Goal: Task Accomplishment & Management: Complete application form

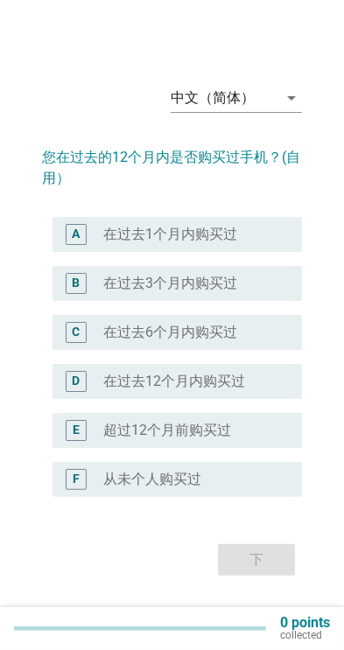
click at [280, 390] on div "radio_button_unchecked 在过去12个月内购买过" at bounding box center [195, 382] width 185 height 18
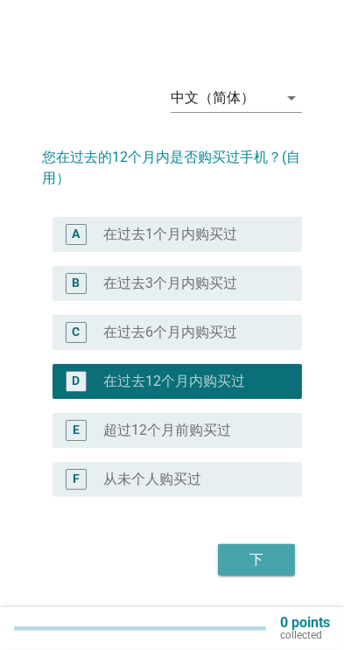
click at [264, 571] on div "下" at bounding box center [256, 560] width 49 height 21
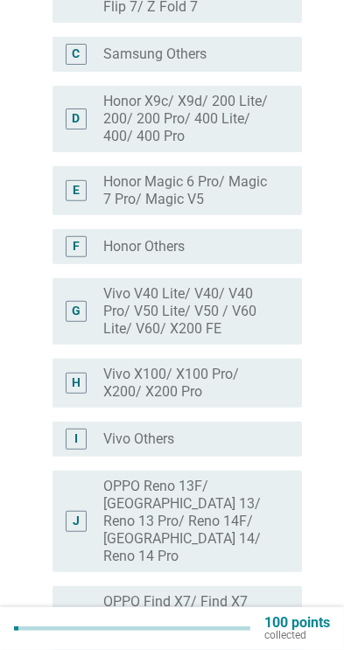
scroll to position [313, 0]
click at [284, 327] on div "radio_button_unchecked Vivo V40 Lite/ V40/ V40 Pro/ V50 Lite/ V50 / V60 Lite/ V…" at bounding box center [195, 312] width 185 height 53
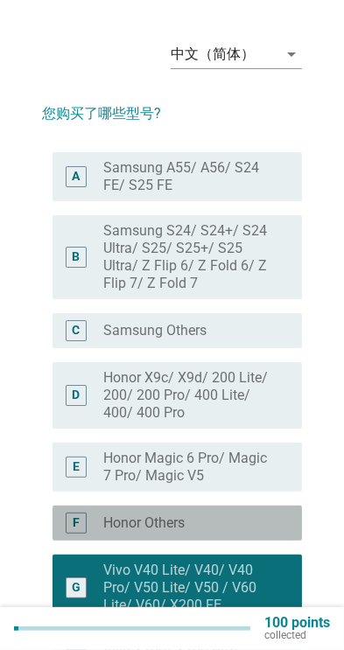
scroll to position [730, 0]
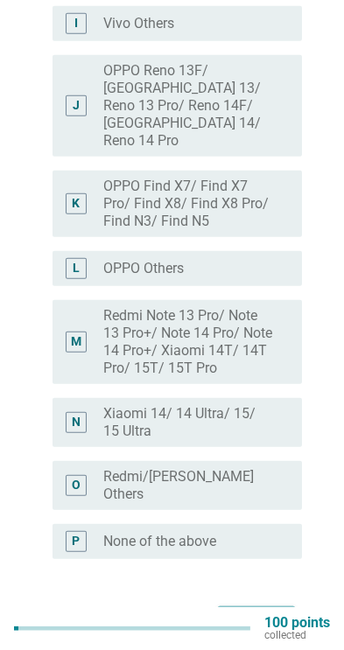
click at [262, 612] on div "下" at bounding box center [256, 622] width 49 height 21
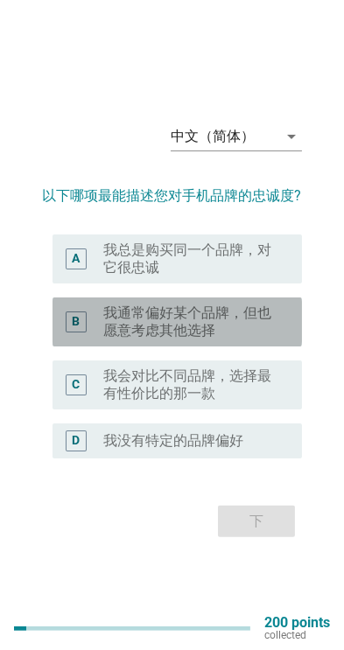
click at [270, 340] on label "我通常偏好某个品牌，但也愿意考虑其他选择" at bounding box center [188, 322] width 171 height 35
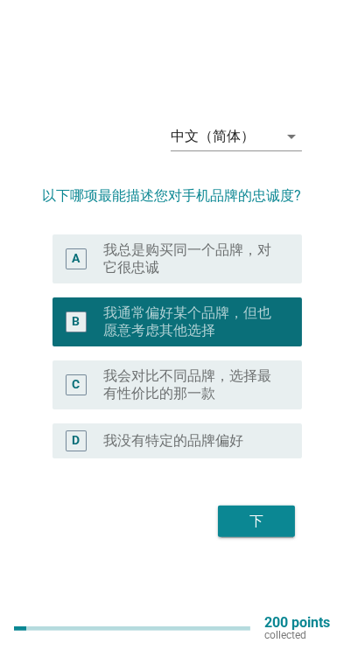
click at [264, 532] on div "下" at bounding box center [256, 521] width 49 height 21
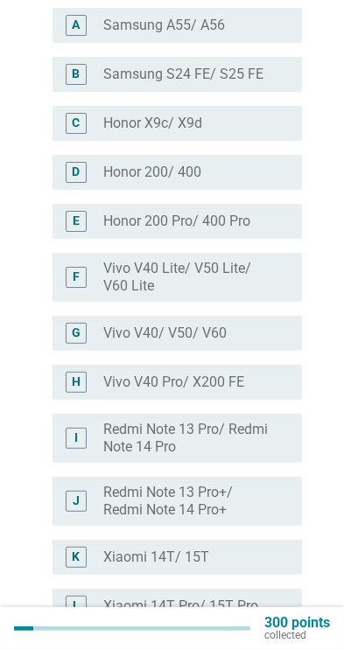
scroll to position [183, 0]
click at [273, 339] on div "radio_button_unchecked Vivo V40/ V50/ V60" at bounding box center [188, 333] width 171 height 18
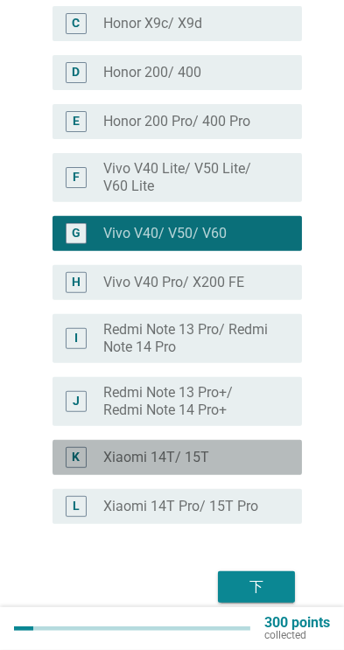
scroll to position [296, 0]
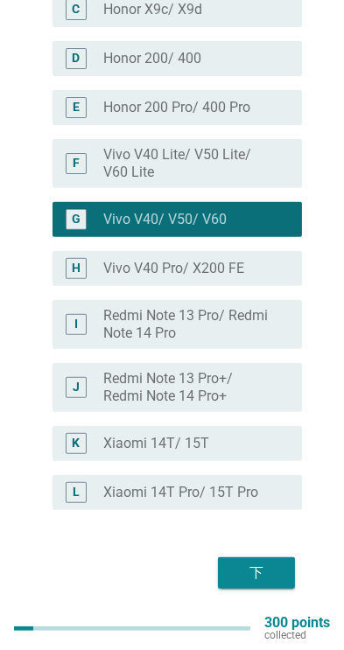
click at [268, 561] on button "下" at bounding box center [256, 574] width 77 height 32
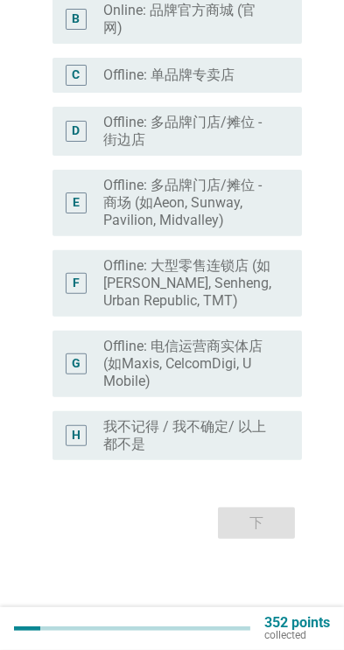
scroll to position [0, 0]
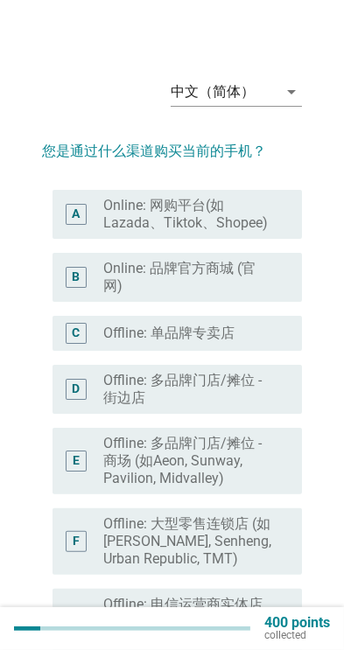
click at [262, 460] on label "Offline: 多品牌门店/摊位 - 商场 (如Aeon, Sunway, Pavilion, Midvalley)" at bounding box center [188, 461] width 171 height 53
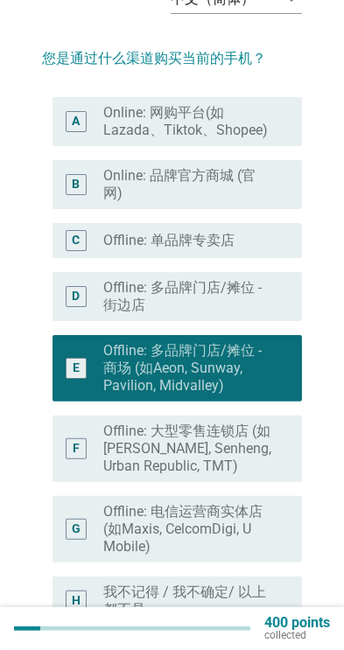
scroll to position [95, 0]
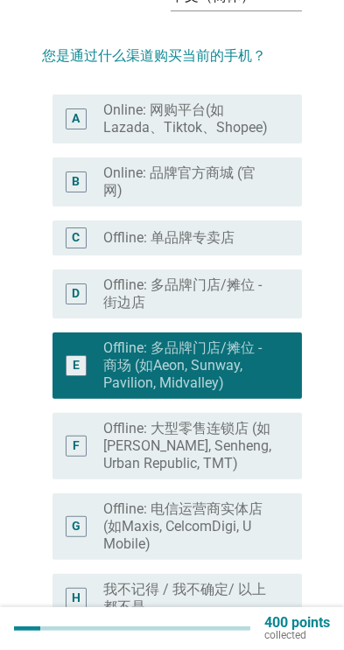
click at [273, 467] on label "Offline: 大型零售连锁店 (如[PERSON_NAME], Senheng, Urban Republic, TMT)" at bounding box center [188, 446] width 171 height 53
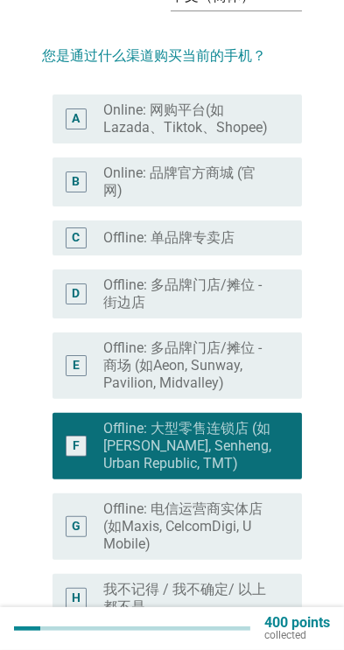
click at [270, 366] on label "Offline: 多品牌门店/摊位 - 商场 (如Aeon, Sunway, Pavilion, Midvalley)" at bounding box center [188, 366] width 171 height 53
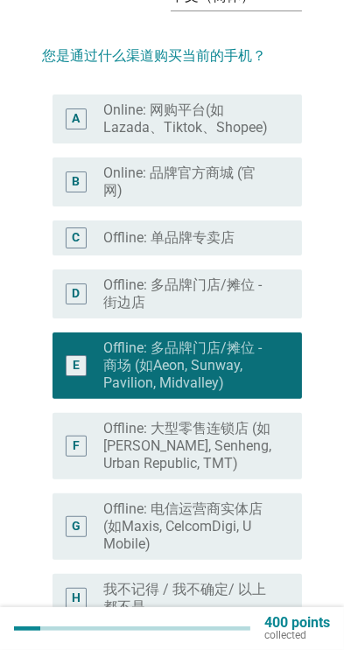
click at [266, 302] on label "Offline: 多品牌门店/摊位 - 街边店" at bounding box center [188, 294] width 171 height 35
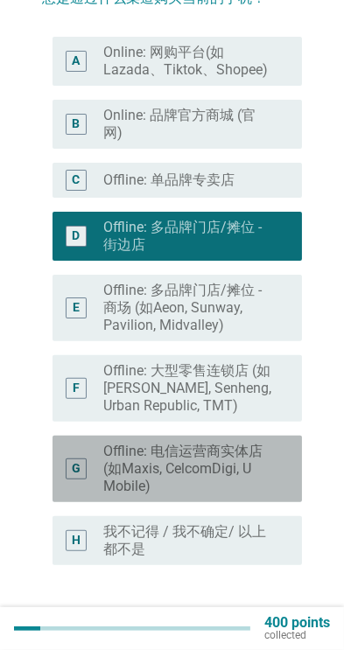
scroll to position [208, 0]
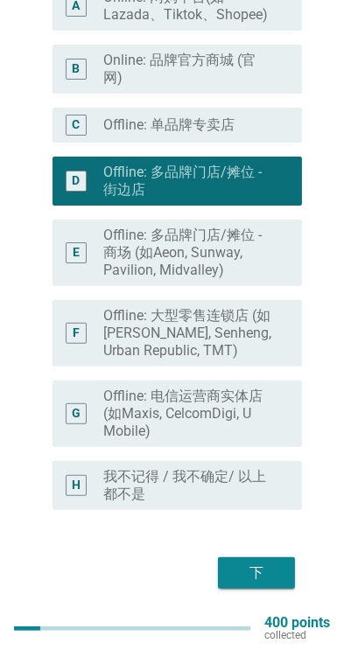
click at [262, 571] on div "下" at bounding box center [256, 573] width 49 height 21
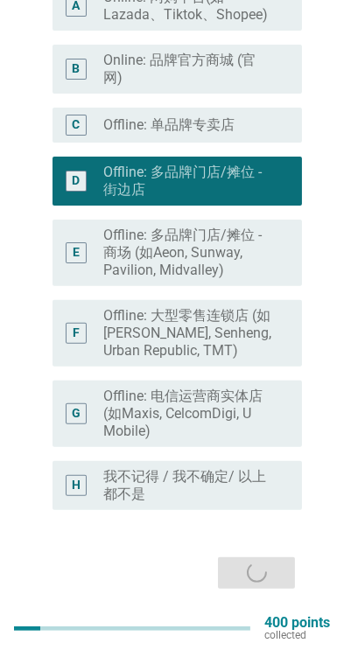
scroll to position [0, 0]
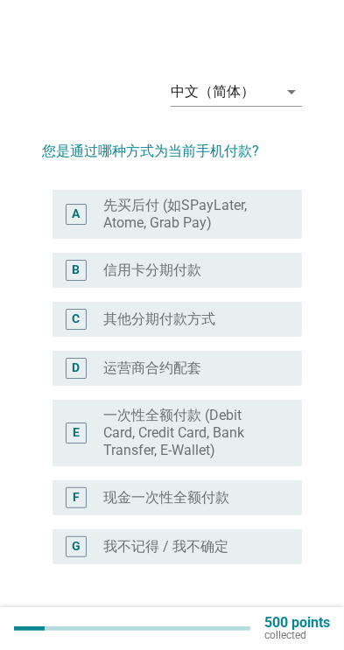
click at [284, 432] on div "radio_button_unchecked 一次性全额付款 (Debit Card, Credit Card, Bank Transfer, E-Walle…" at bounding box center [195, 433] width 185 height 53
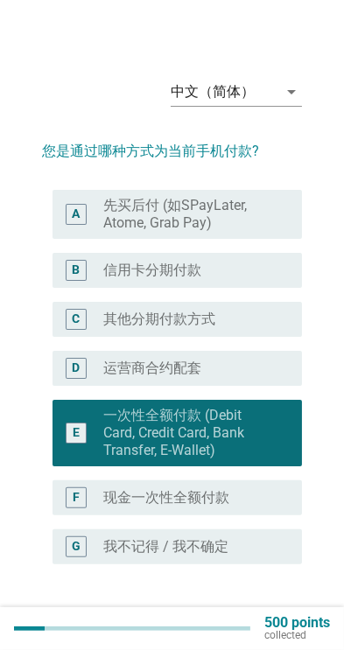
click at [259, 632] on div "下" at bounding box center [256, 627] width 49 height 21
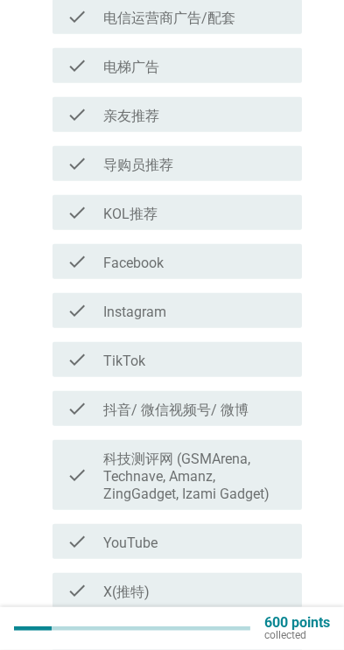
scroll to position [631, 0]
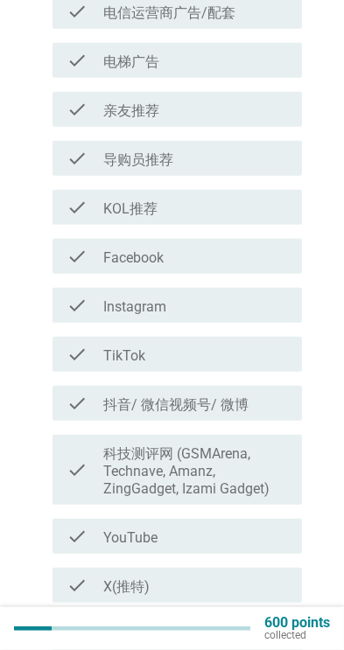
click at [273, 210] on div "check_box_outline_blank KOL推荐" at bounding box center [195, 207] width 185 height 21
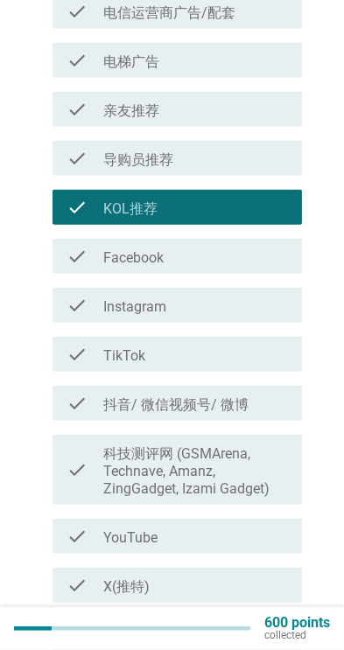
click at [261, 470] on label "科技测评网 (GSMArena, Technave, Amanz, ZingGadget, Izami Gadget)" at bounding box center [195, 472] width 185 height 53
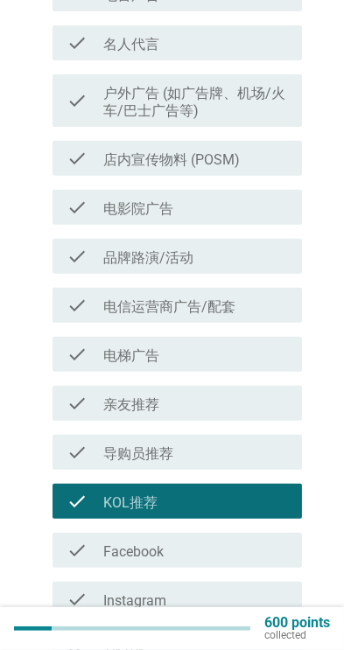
click at [255, 467] on div "check check_box_outline_blank 导购员推荐" at bounding box center [177, 452] width 249 height 35
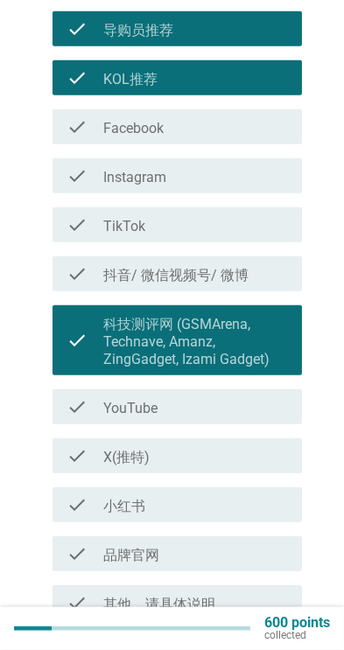
scroll to position [875, 0]
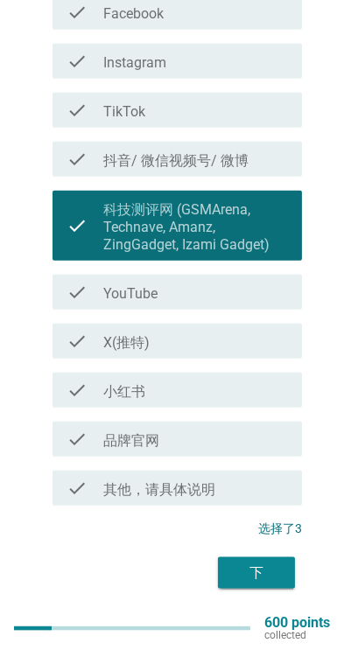
click at [255, 565] on div "下" at bounding box center [256, 573] width 49 height 21
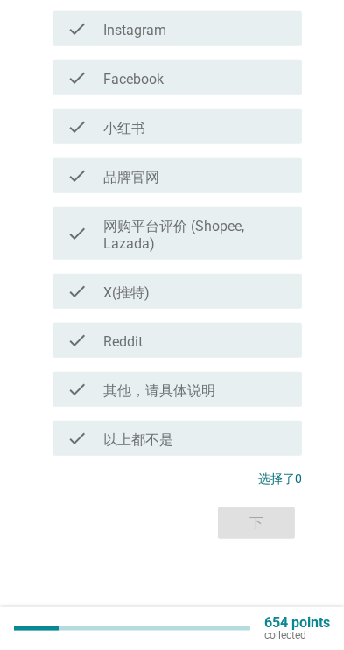
scroll to position [0, 0]
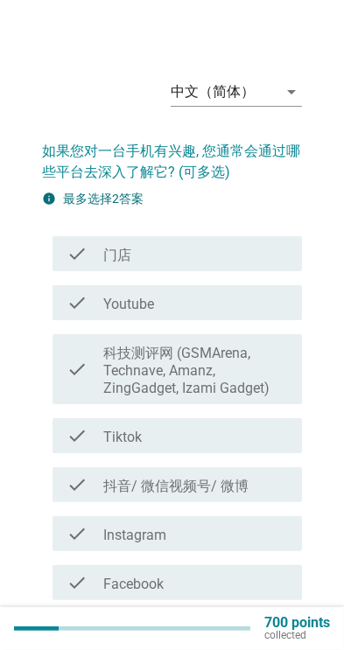
click at [284, 292] on div "check_box_outline_blank Youtube" at bounding box center [195, 302] width 185 height 21
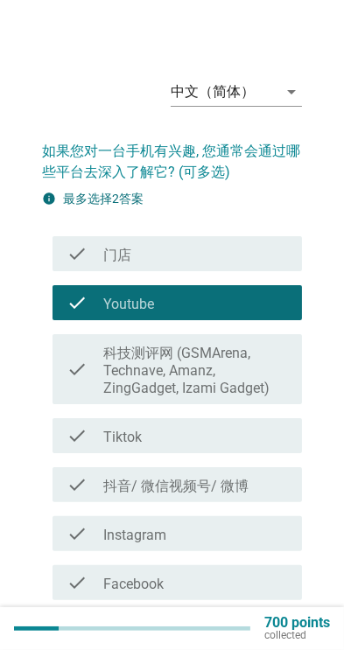
click at [244, 594] on div "check check_box_outline_blank Facebook" at bounding box center [177, 582] width 249 height 35
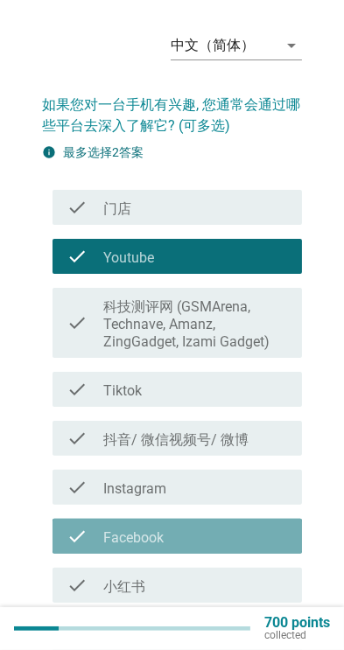
scroll to position [79, 0]
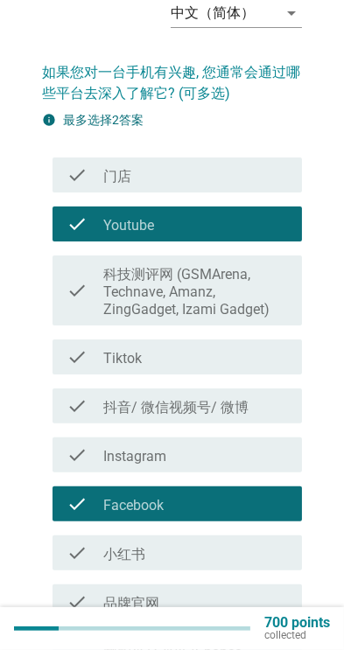
click at [257, 501] on div "check_box_outline_blank Facebook" at bounding box center [195, 504] width 185 height 21
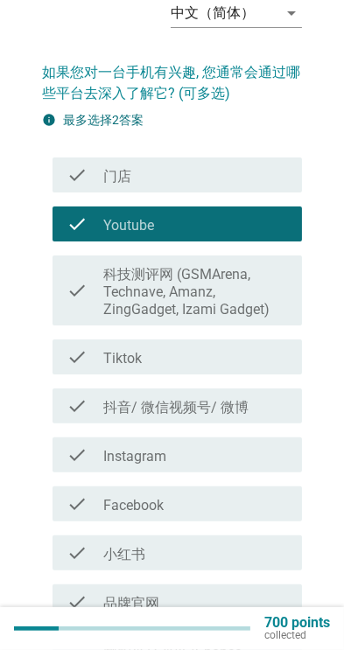
click at [269, 179] on div "check_box_outline_blank 门店" at bounding box center [195, 175] width 185 height 21
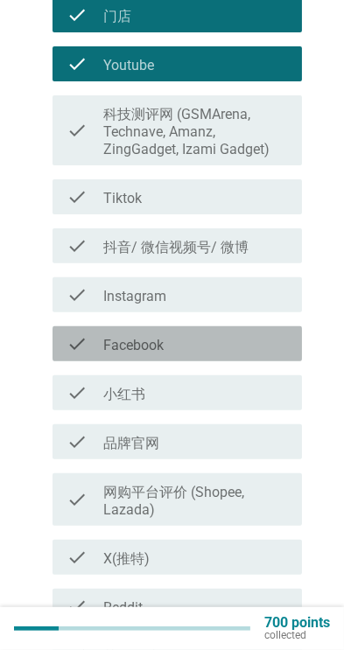
scroll to position [455, 0]
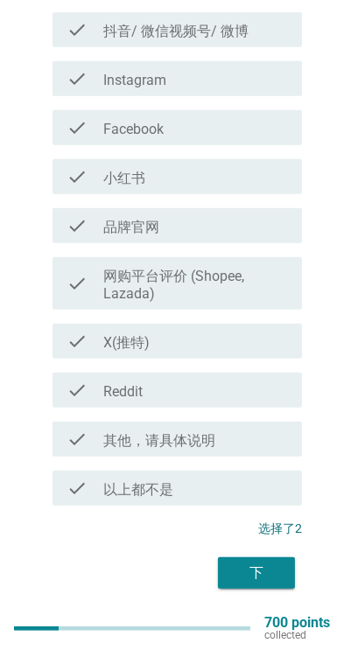
click at [278, 277] on label "网购平台评价 (Shopee, Lazada)" at bounding box center [195, 285] width 185 height 35
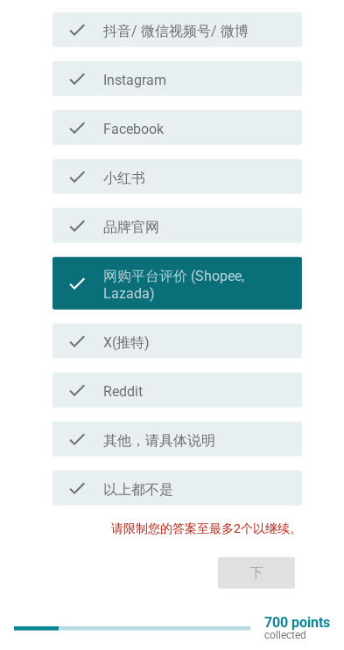
click at [259, 579] on div "下" at bounding box center [172, 573] width 260 height 42
click at [259, 278] on label "网购平台评价 (Shopee, Lazada)" at bounding box center [195, 285] width 185 height 35
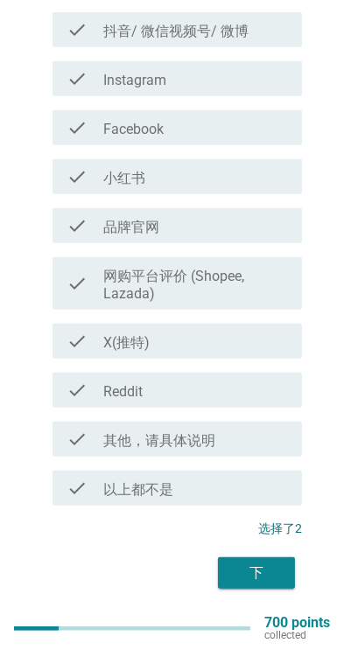
click at [249, 572] on div "下" at bounding box center [256, 573] width 49 height 21
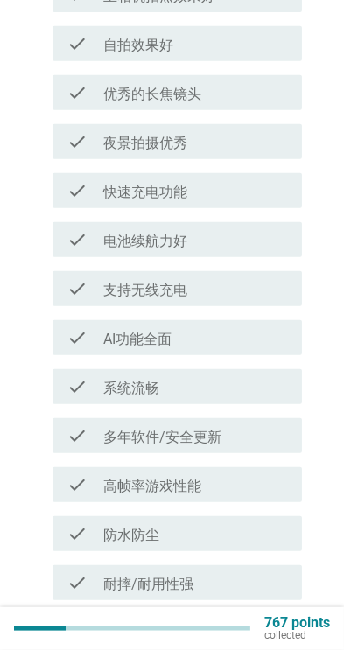
scroll to position [0, 0]
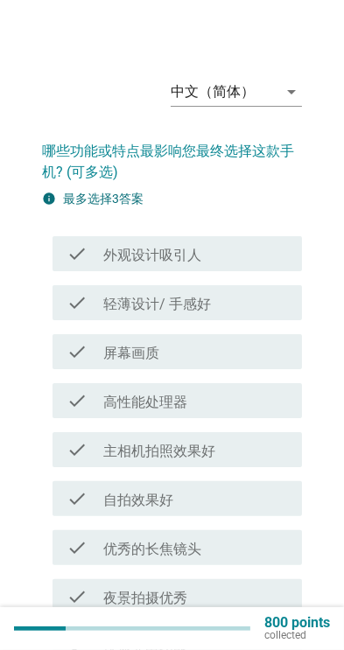
click at [258, 296] on div "check_box_outline_blank 轻薄设计/ 手感好" at bounding box center [195, 302] width 185 height 21
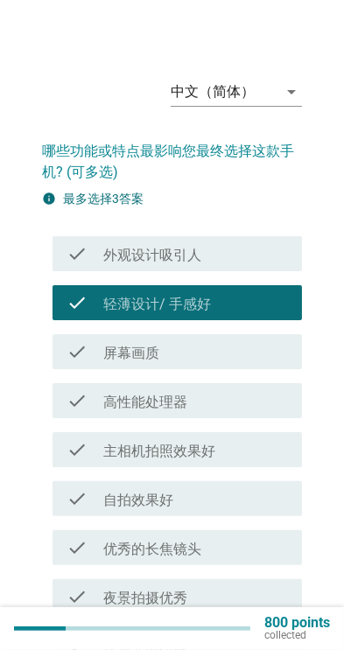
click at [258, 256] on div "check_box_outline_blank 外观设计吸引人" at bounding box center [195, 253] width 185 height 21
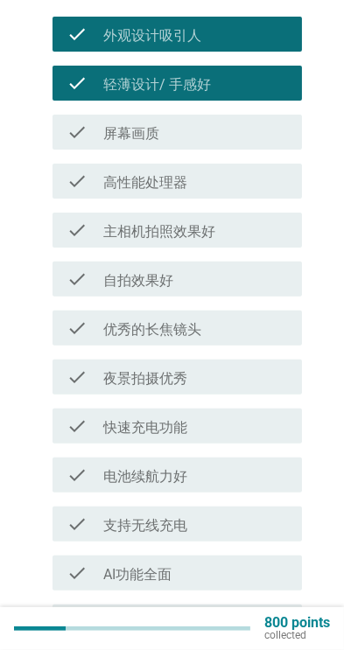
click at [265, 434] on div "check_box_outline_blank 快速充电功能" at bounding box center [195, 426] width 185 height 21
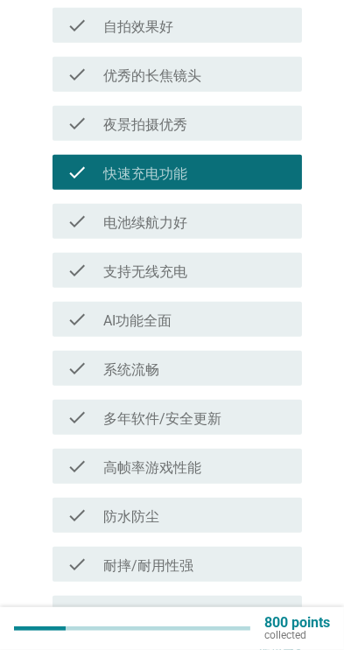
scroll to position [599, 0]
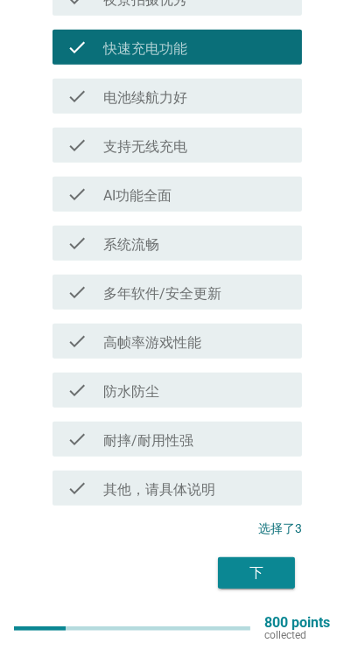
click at [252, 572] on div "下" at bounding box center [256, 573] width 49 height 21
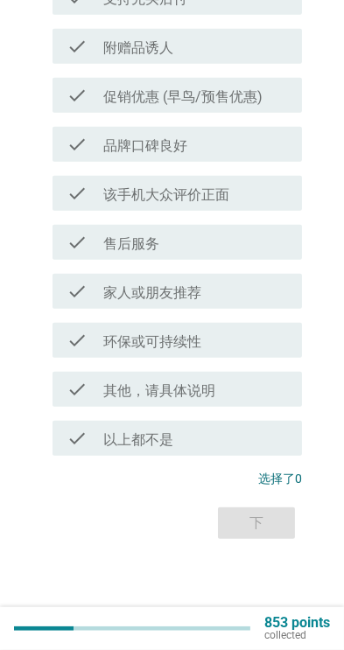
scroll to position [0, 0]
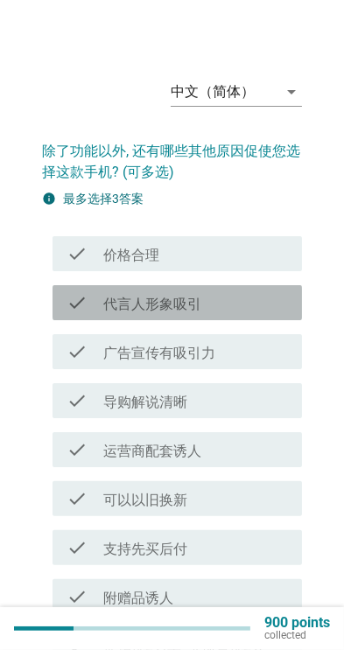
click at [281, 308] on div "check_box_outline_blank 代言人形象吸引" at bounding box center [195, 302] width 185 height 21
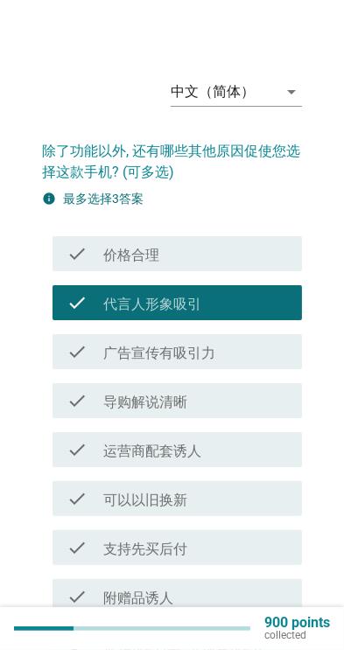
click at [282, 298] on div "check_box_outline_blank 代言人形象吸引" at bounding box center [195, 302] width 185 height 21
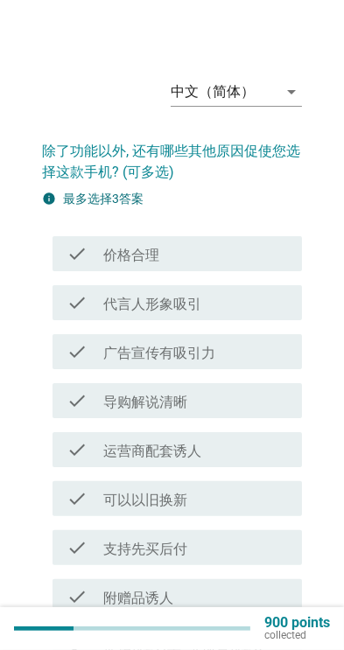
click at [261, 251] on div "check_box_outline_blank 价格合理" at bounding box center [195, 253] width 185 height 21
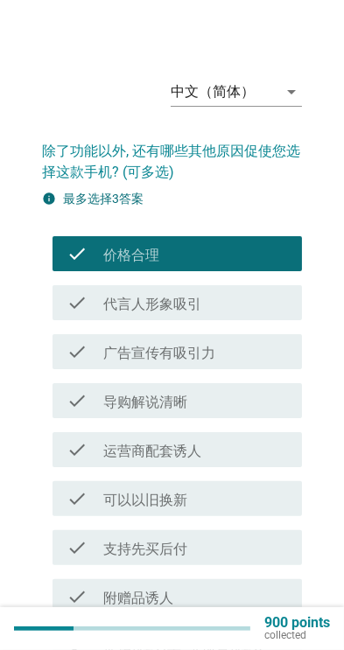
click at [231, 610] on div "check check_box_outline_blank 附赠品诱人" at bounding box center [177, 596] width 249 height 35
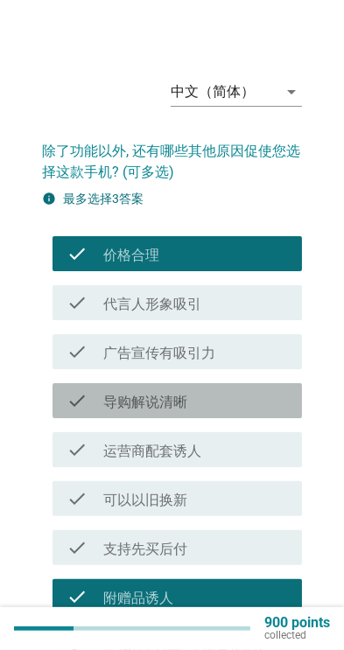
click at [287, 404] on div "check_box_outline_blank 导购解说清晰" at bounding box center [195, 400] width 185 height 21
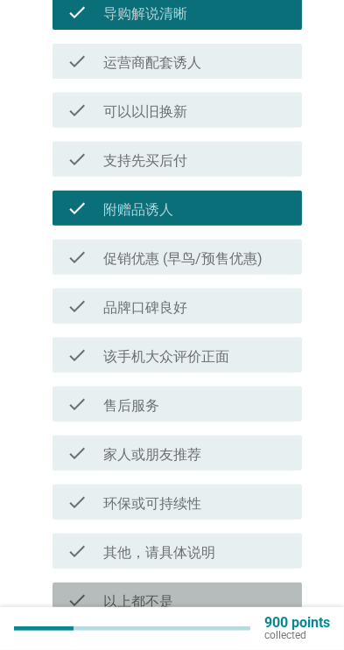
scroll to position [501, 0]
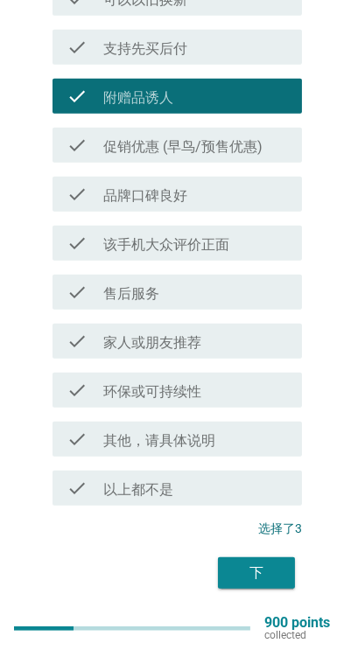
click at [268, 576] on div "下" at bounding box center [256, 573] width 49 height 21
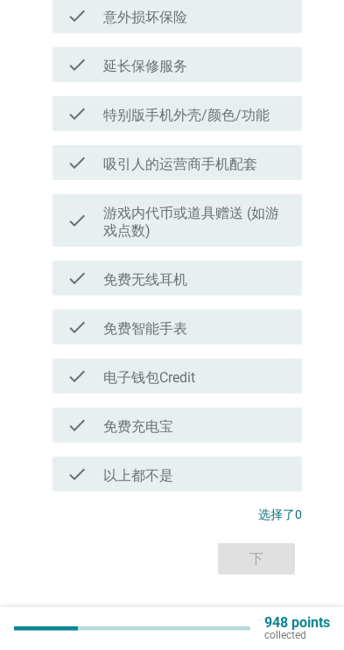
scroll to position [0, 0]
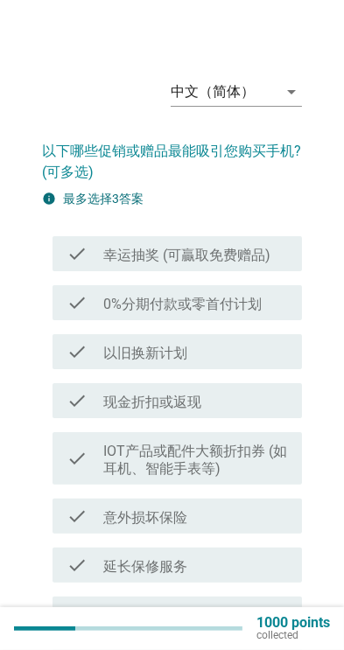
click at [242, 449] on label "IOT产品或配件大额折扣券 (如耳机、智能手表等)" at bounding box center [195, 460] width 185 height 35
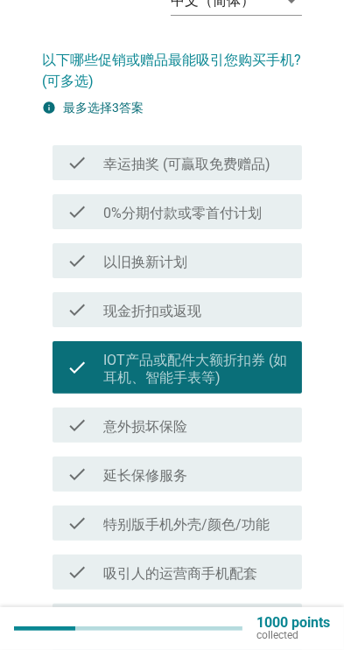
scroll to position [92, 0]
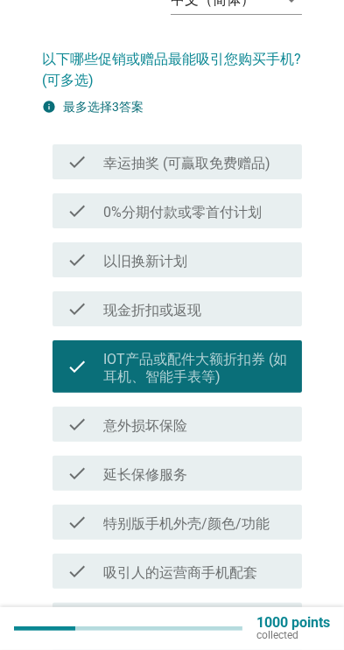
click at [275, 478] on div "check_box_outline_blank 延长保修服务" at bounding box center [195, 473] width 185 height 21
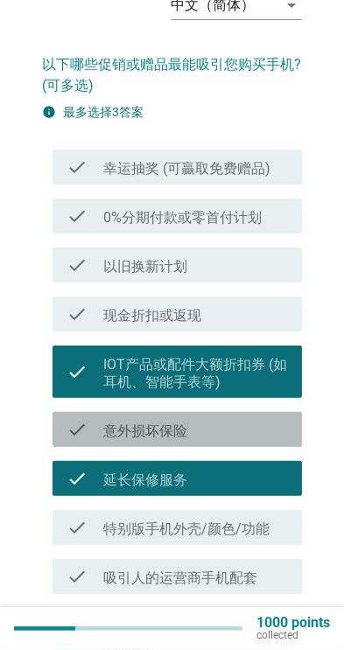
scroll to position [86, 0]
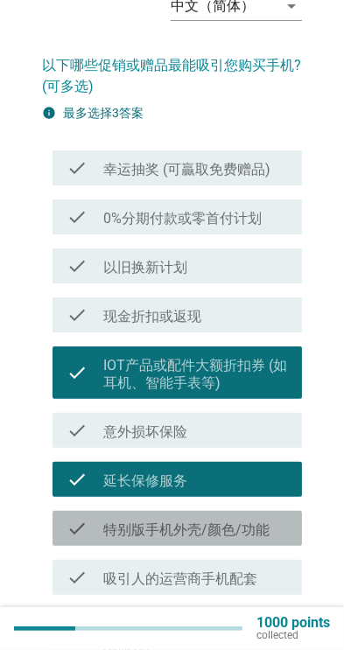
click at [259, 522] on label "特别版手机外壳/颜色/功能" at bounding box center [186, 531] width 166 height 18
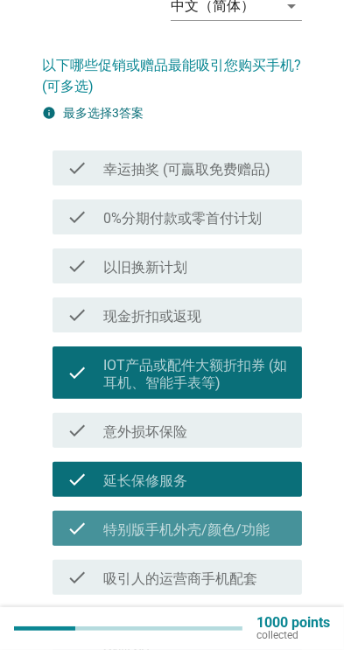
scroll to position [487, 0]
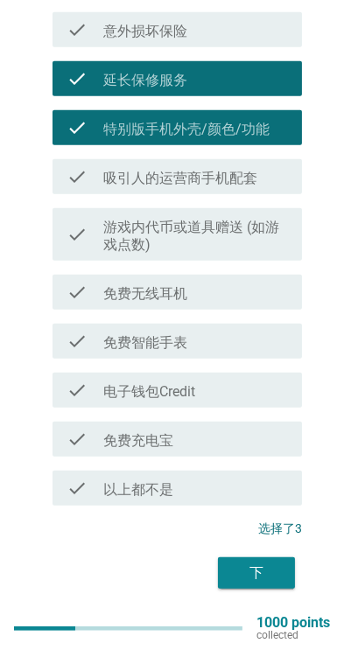
click at [257, 566] on div "下" at bounding box center [256, 573] width 49 height 21
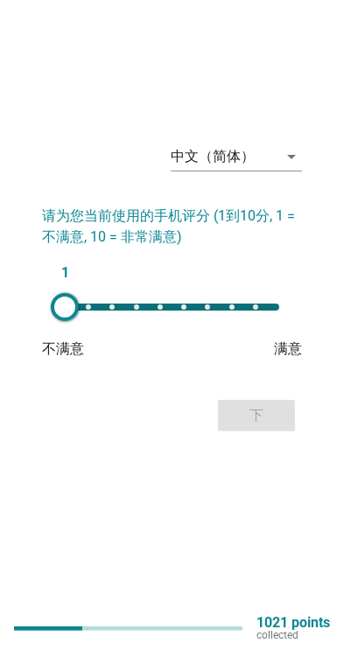
scroll to position [0, 0]
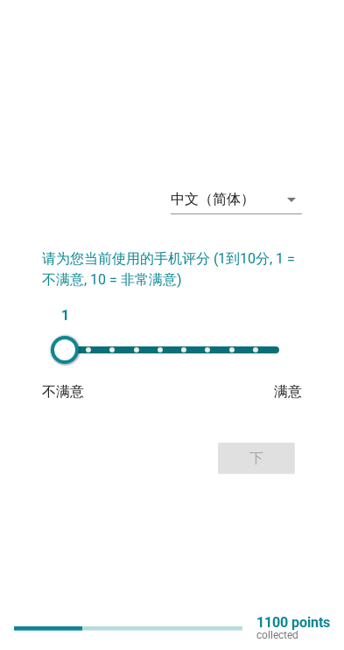
click at [209, 354] on div "1" at bounding box center [172, 350] width 214 height 7
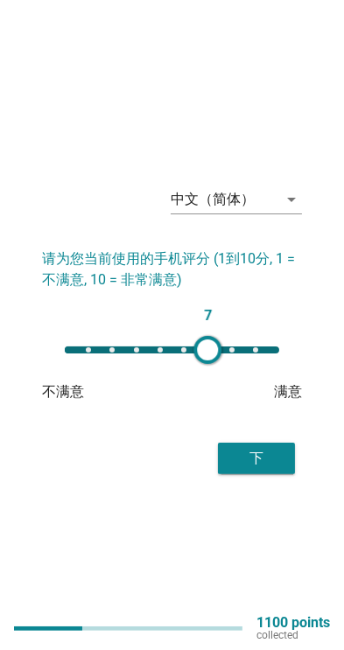
click at [246, 368] on div "7" at bounding box center [172, 350] width 242 height 35
type input "9"
click at [256, 474] on button "下" at bounding box center [256, 459] width 77 height 32
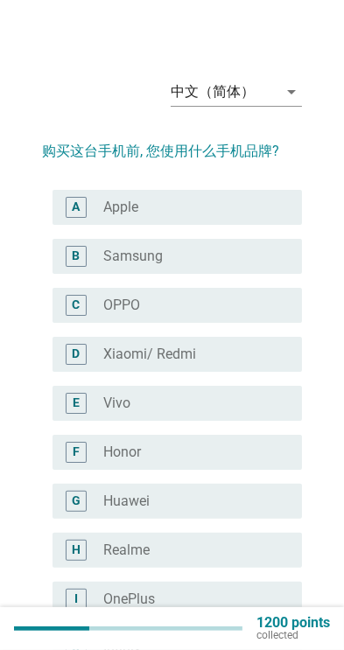
click at [266, 403] on div "radio_button_unchecked Vivo" at bounding box center [188, 404] width 171 height 18
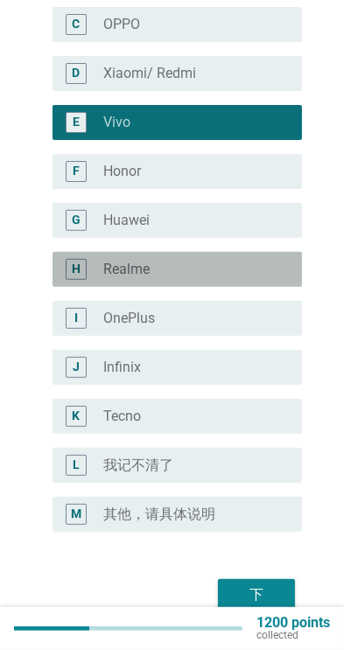
scroll to position [303, 0]
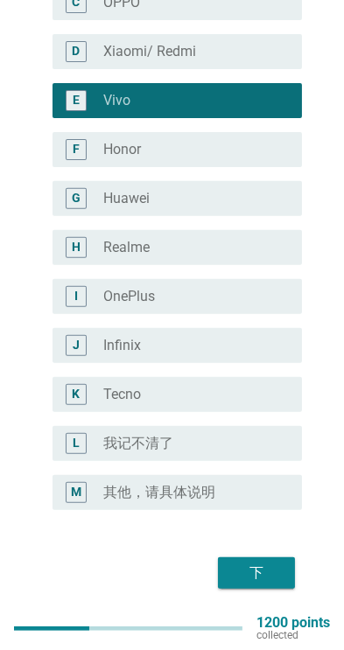
click at [246, 570] on div "下" at bounding box center [256, 573] width 49 height 21
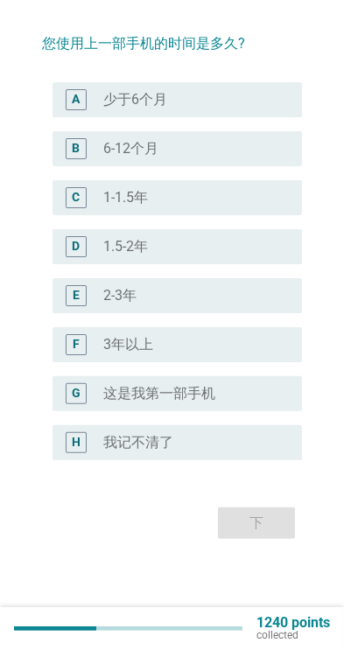
scroll to position [0, 0]
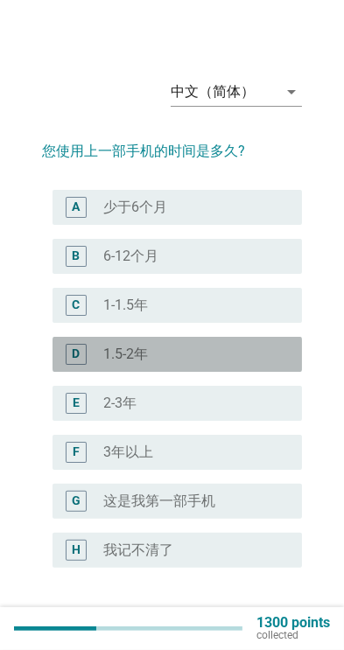
click at [283, 359] on div "radio_button_unchecked 1.5-2年" at bounding box center [195, 355] width 185 height 18
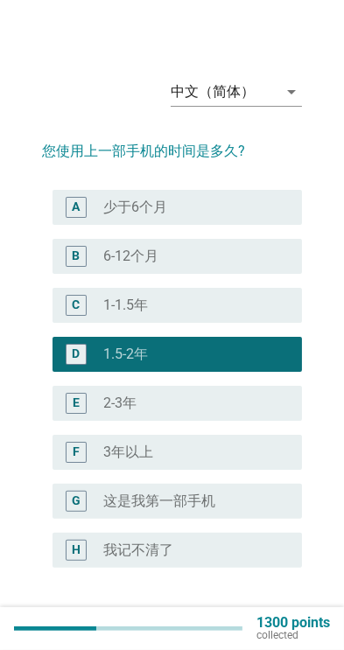
click at [265, 637] on div "下" at bounding box center [256, 631] width 49 height 21
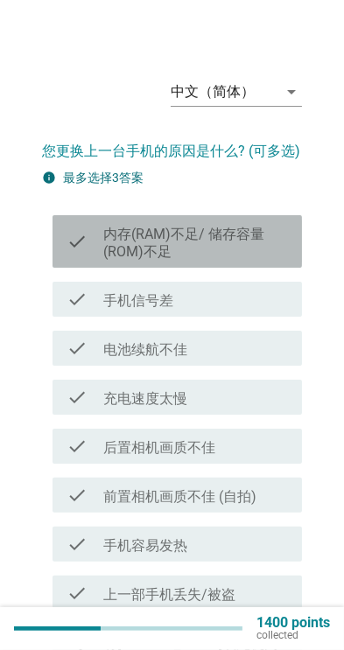
click at [282, 259] on label "内存(RAM)不足/ 储存容量(ROM)不足" at bounding box center [195, 243] width 185 height 35
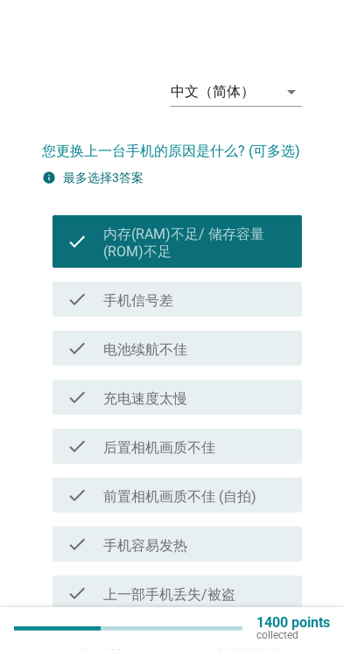
click at [277, 355] on div "check_box_outline_blank 电池续航不佳" at bounding box center [195, 348] width 185 height 21
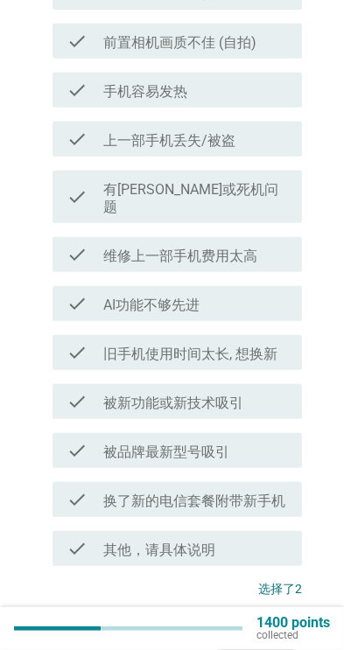
scroll to position [497, 0]
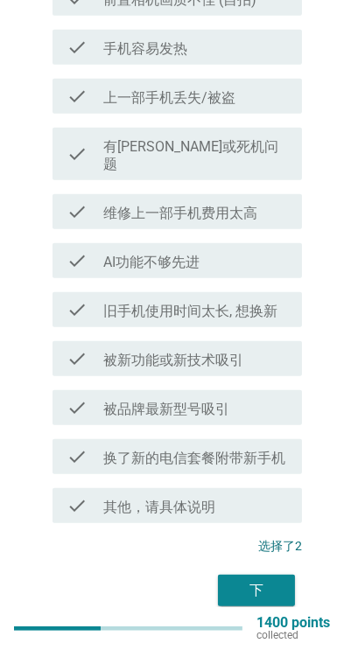
click at [270, 303] on label "旧手机使用时间太长, 想换新" at bounding box center [190, 312] width 174 height 18
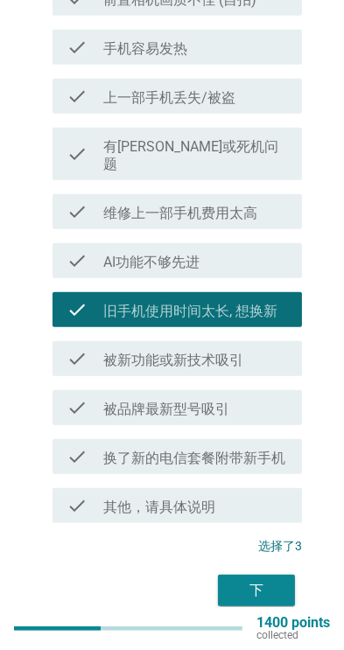
click at [267, 580] on div "下" at bounding box center [256, 590] width 49 height 21
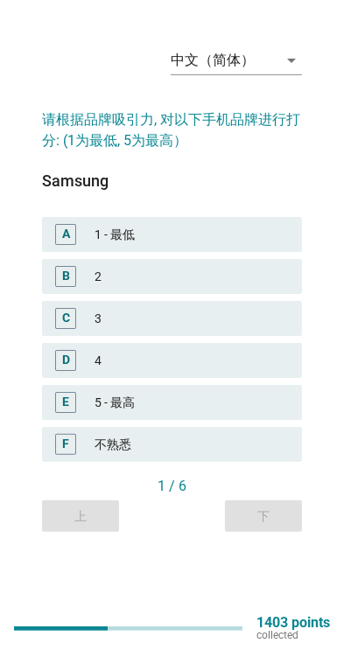
scroll to position [0, 0]
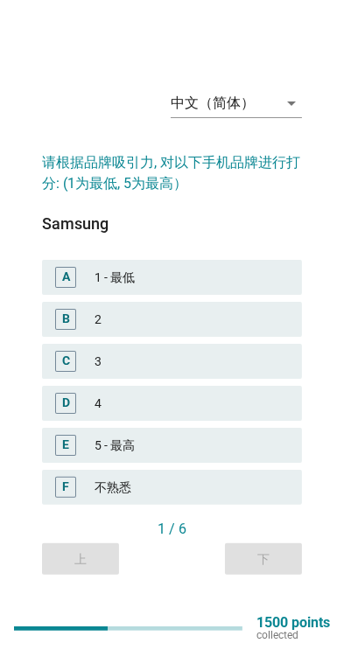
click at [266, 414] on div "4" at bounding box center [191, 403] width 193 height 21
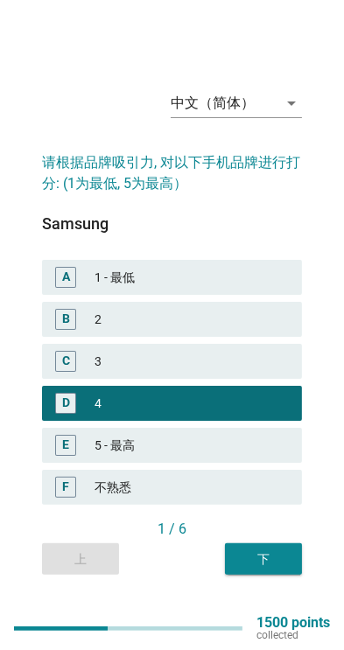
click at [267, 575] on button "下" at bounding box center [263, 560] width 77 height 32
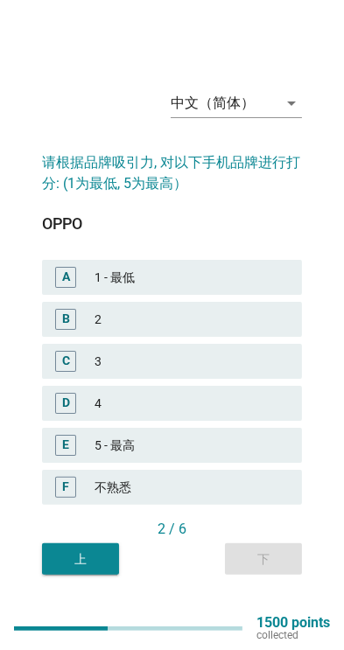
click at [250, 372] on div "3" at bounding box center [191, 361] width 193 height 21
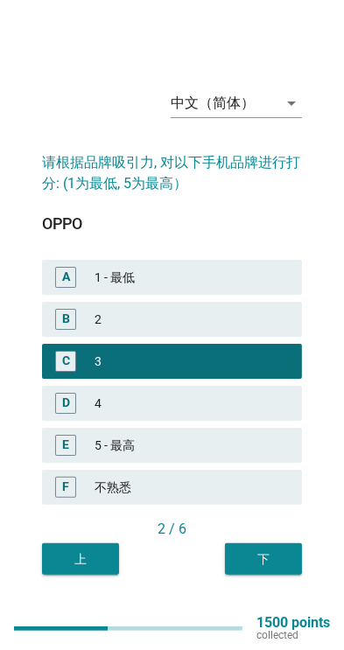
click at [274, 575] on button "下" at bounding box center [263, 560] width 77 height 32
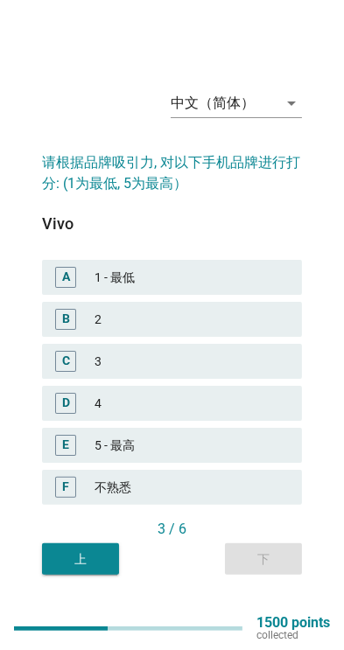
click at [247, 463] on div "E 5 - 最高" at bounding box center [172, 445] width 260 height 35
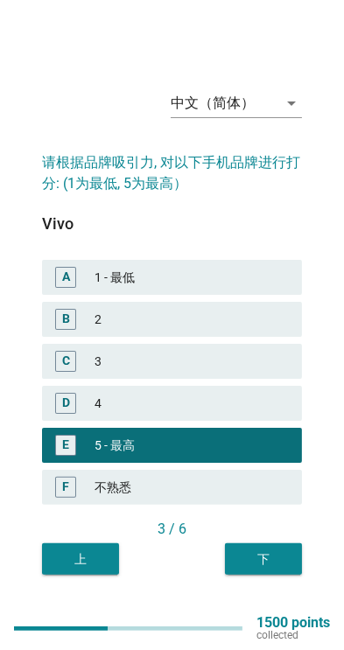
click at [264, 569] on div "下" at bounding box center [263, 560] width 49 height 18
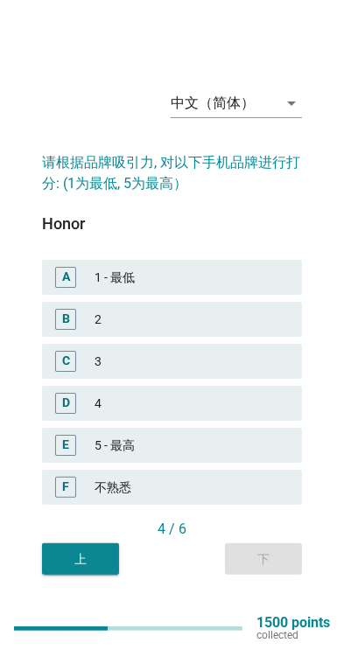
click at [263, 372] on div "3" at bounding box center [191, 361] width 193 height 21
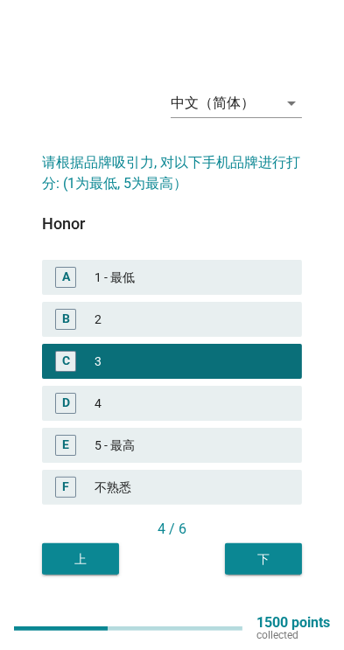
click at [273, 569] on div "下" at bounding box center [263, 560] width 49 height 18
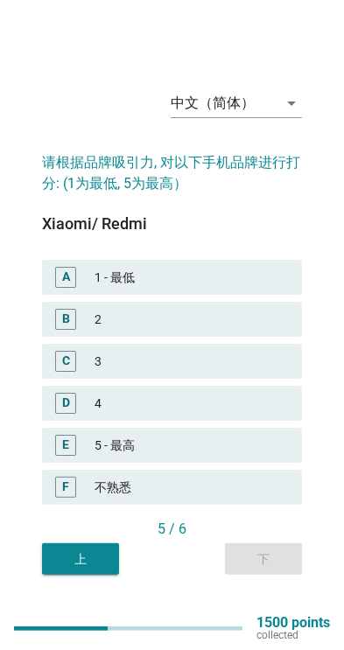
click at [257, 330] on div "2" at bounding box center [191, 319] width 193 height 21
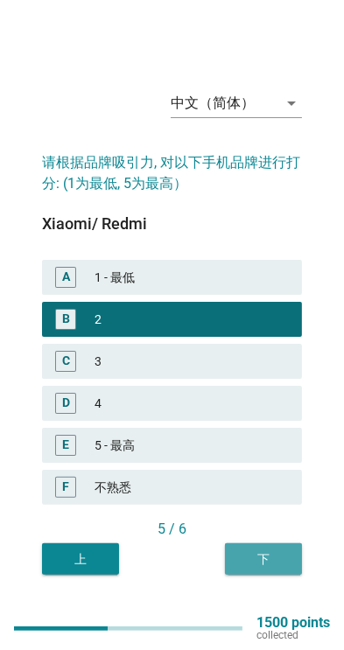
click at [268, 569] on div "下" at bounding box center [263, 560] width 49 height 18
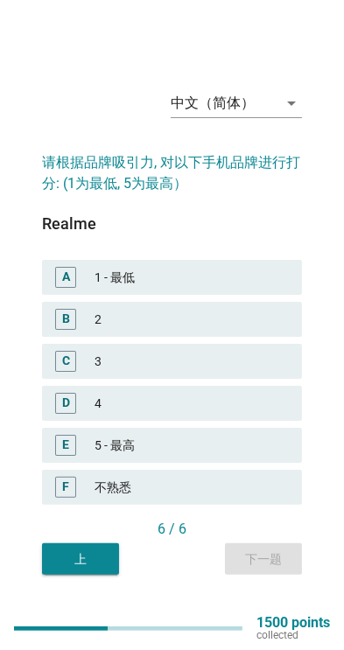
click at [266, 330] on div "2" at bounding box center [191, 319] width 193 height 21
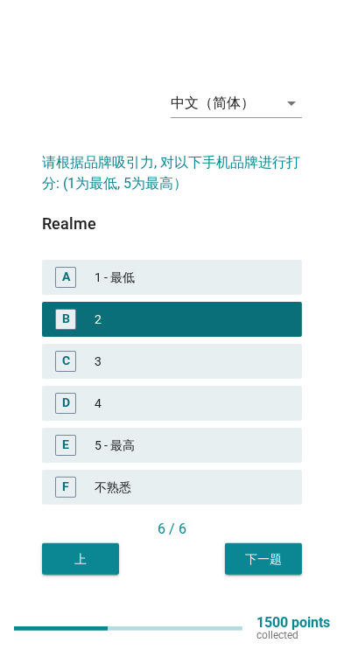
click at [271, 569] on div "下一题" at bounding box center [263, 560] width 49 height 18
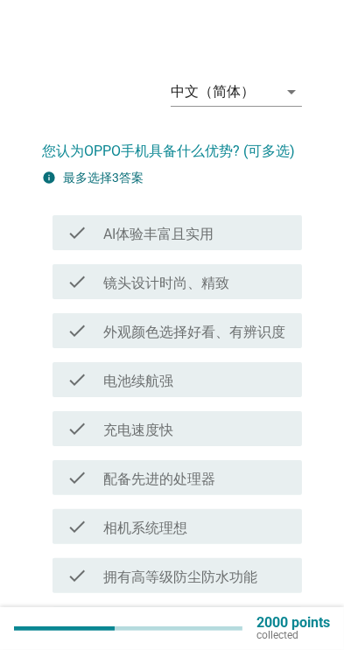
click at [290, 287] on div "check check_box_outline_blank 镜头设计时尚、精致" at bounding box center [177, 281] width 249 height 35
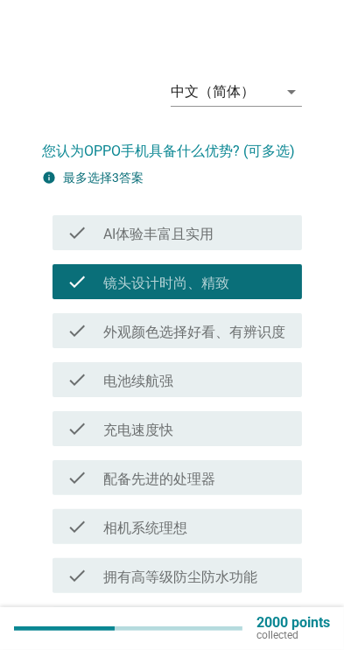
click at [270, 243] on div "check check_box_outline_blank AI体验丰富且实用" at bounding box center [177, 232] width 249 height 35
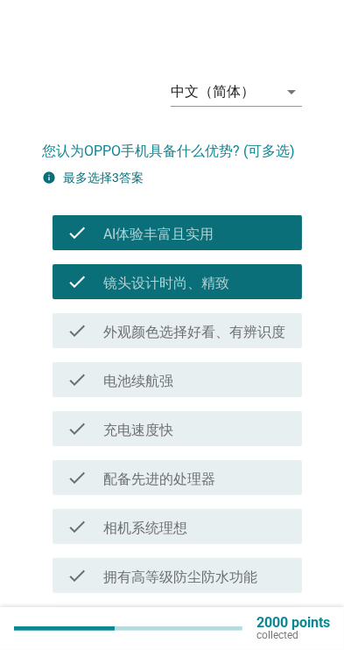
click at [248, 523] on div "check_box_outline_blank 相机系统理想" at bounding box center [195, 526] width 185 height 21
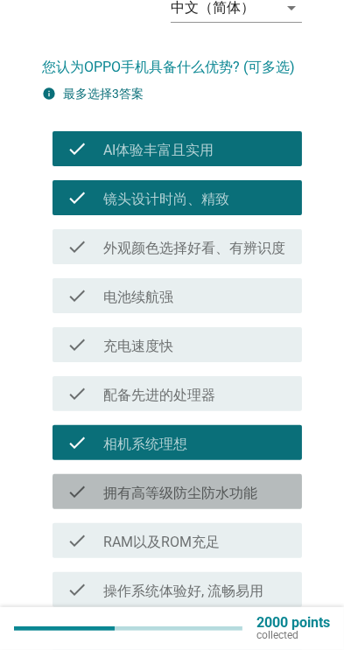
scroll to position [95, 0]
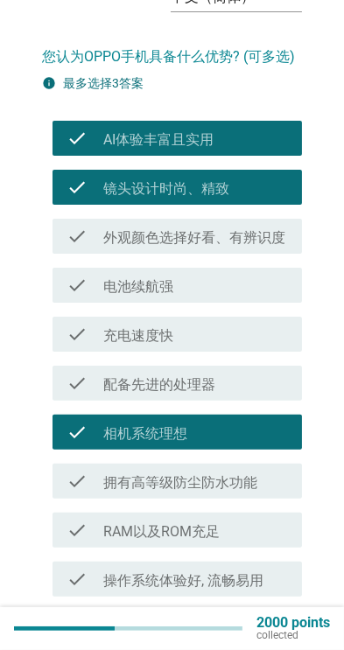
click at [269, 326] on div "check_box_outline_blank 充电速度快" at bounding box center [195, 334] width 185 height 21
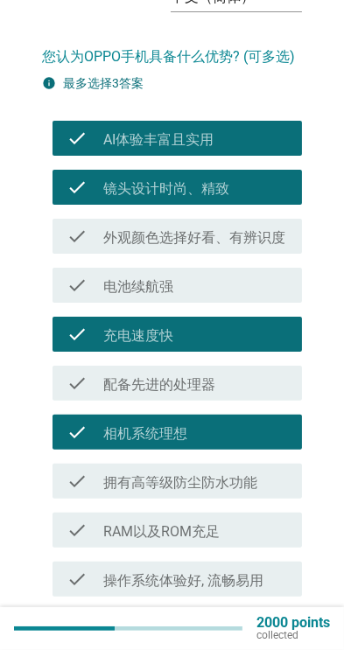
click at [249, 199] on div "check check_box_outline_blank 镜头设计时尚、精致" at bounding box center [177, 187] width 249 height 35
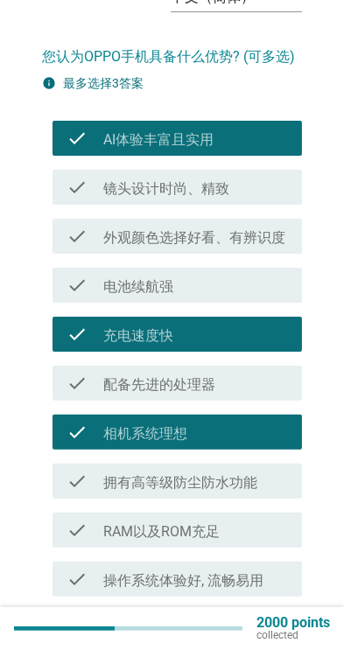
click at [254, 172] on div "check check_box_outline_blank 镜头设计时尚、精致" at bounding box center [177, 187] width 249 height 35
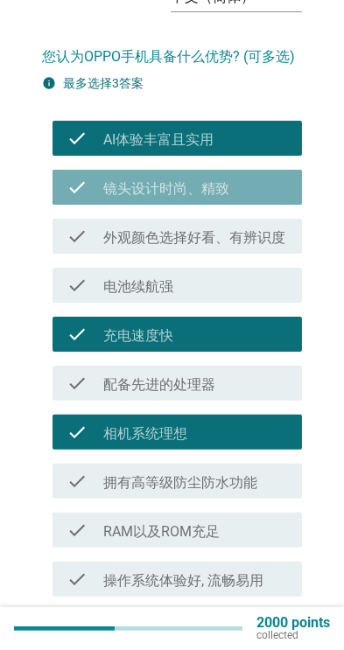
click at [271, 138] on div "check_box_outline_blank AI体验丰富且实用" at bounding box center [195, 138] width 185 height 21
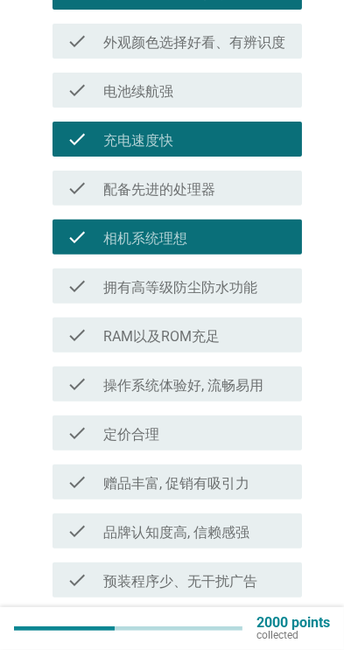
scroll to position [480, 0]
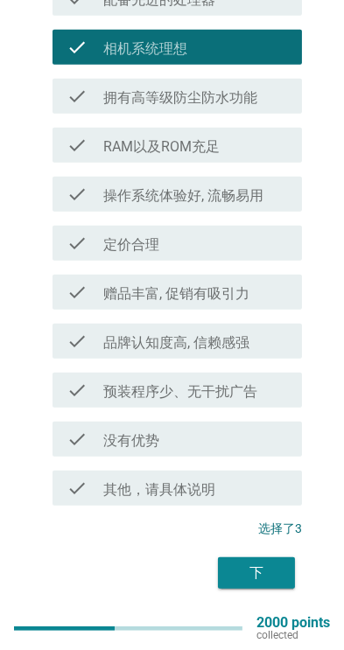
click at [268, 558] on button "下" at bounding box center [256, 574] width 77 height 32
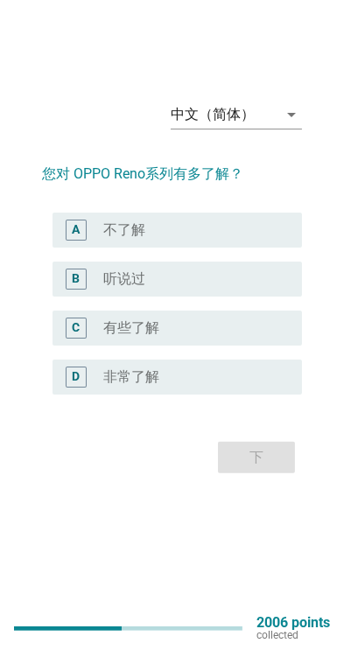
scroll to position [0, 0]
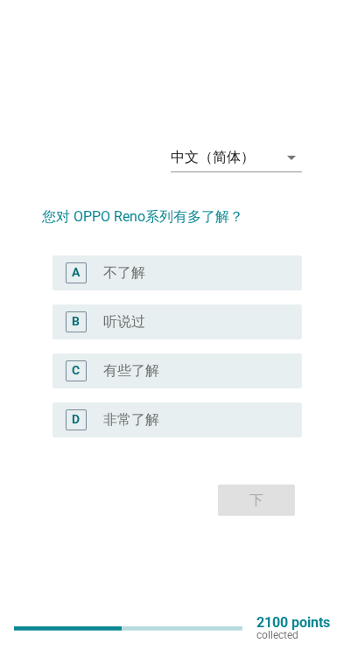
click at [279, 380] on div "radio_button_unchecked 有些了解" at bounding box center [195, 371] width 185 height 18
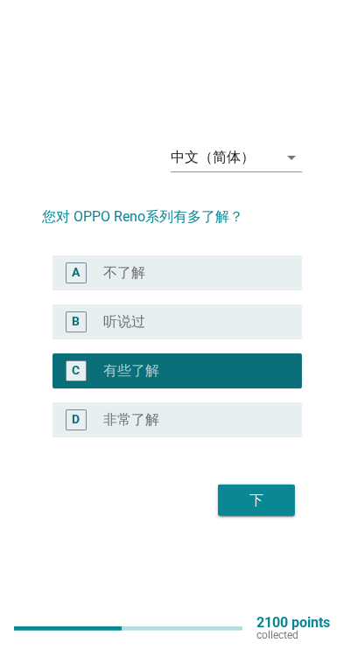
click at [263, 511] on div "下" at bounding box center [256, 500] width 49 height 21
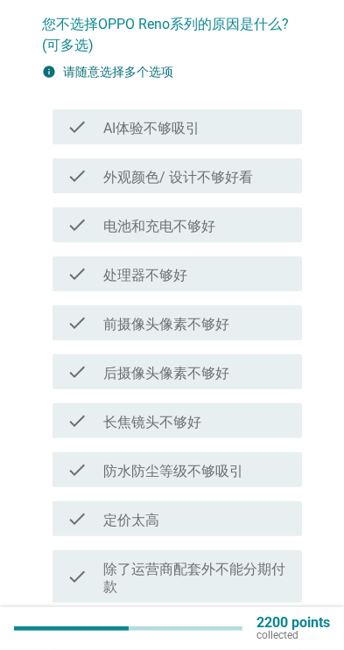
scroll to position [128, 0]
click at [260, 523] on div "check_box_outline_blank 定价太高" at bounding box center [195, 518] width 185 height 21
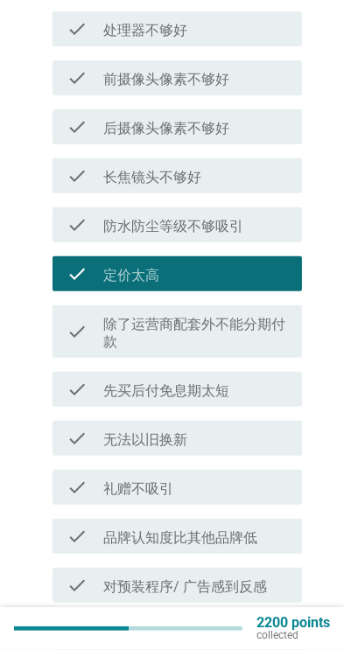
scroll to position [364, 0]
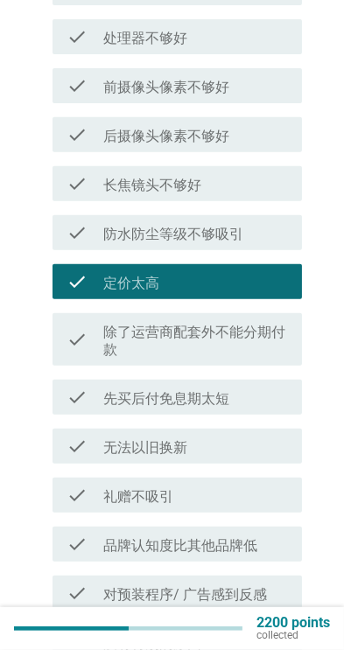
click at [249, 493] on div "check_box_outline_blank 礼赠不吸引" at bounding box center [195, 495] width 185 height 21
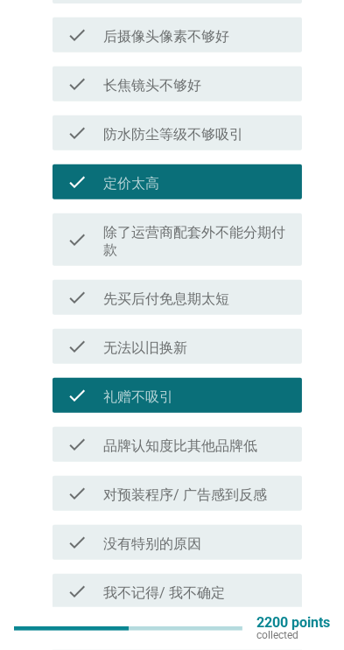
scroll to position [463, 0]
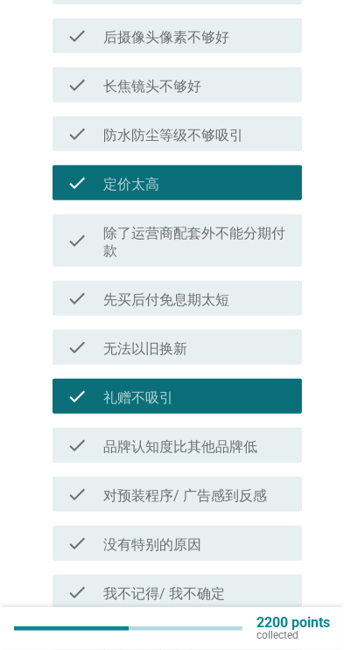
click at [271, 447] on div "check_box_outline_blank 品牌认知度比其他品牌低" at bounding box center [195, 445] width 185 height 21
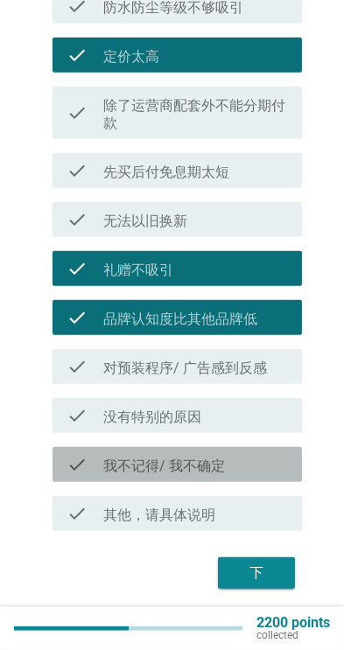
scroll to position [591, 0]
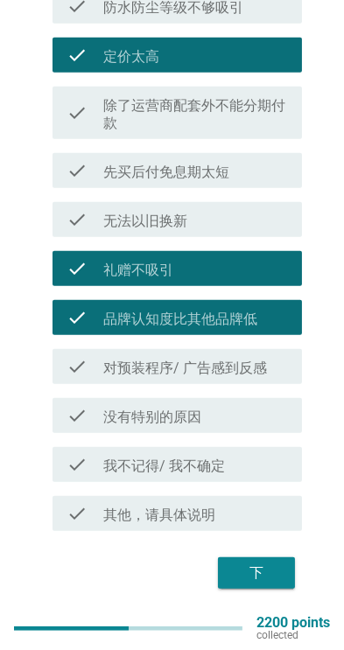
click at [253, 585] on button "下" at bounding box center [256, 574] width 77 height 32
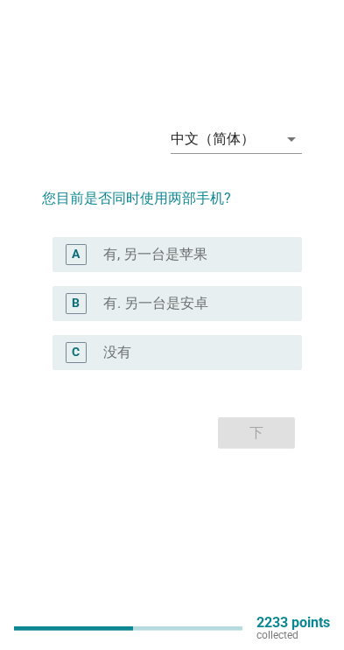
scroll to position [0, 0]
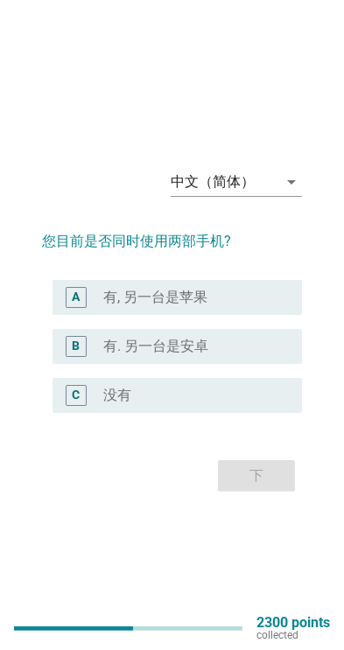
click at [275, 355] on div "radio_button_unchecked 有. 另一台是[PERSON_NAME]" at bounding box center [195, 347] width 185 height 18
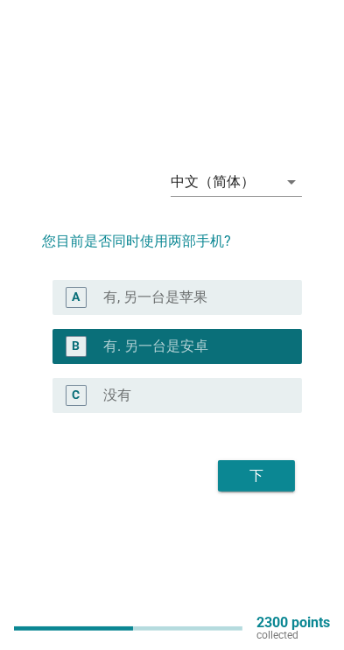
click at [252, 492] on button "下" at bounding box center [256, 476] width 77 height 32
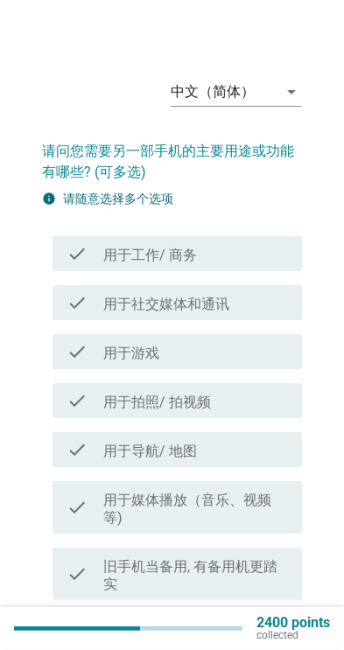
click at [276, 359] on div "check_box_outline_blank 用于游戏" at bounding box center [195, 351] width 185 height 21
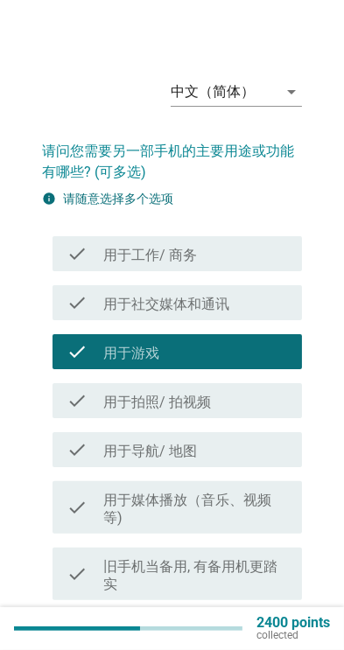
click at [278, 253] on div "check_box_outline_blank 用于工作/ 商务" at bounding box center [195, 253] width 185 height 21
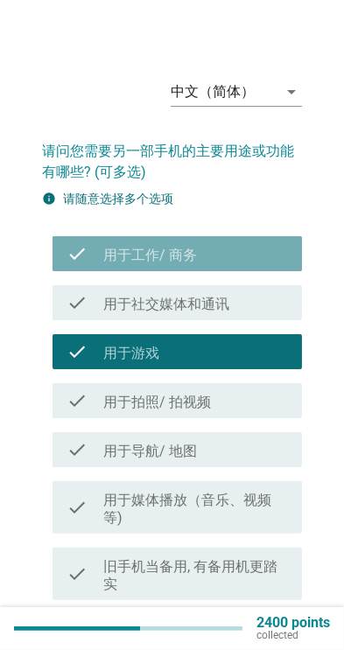
click at [243, 416] on div "check check_box_outline_blank 用于拍照/ 拍视频" at bounding box center [177, 400] width 249 height 35
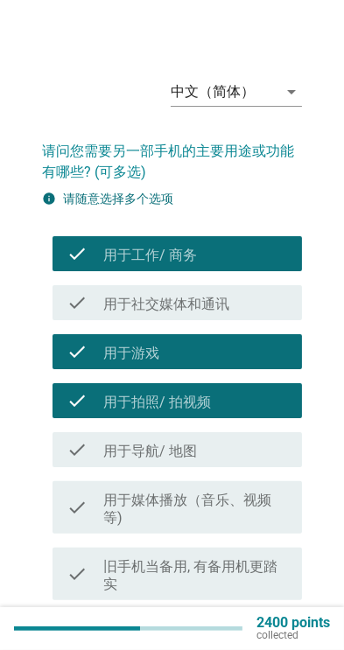
scroll to position [167, 0]
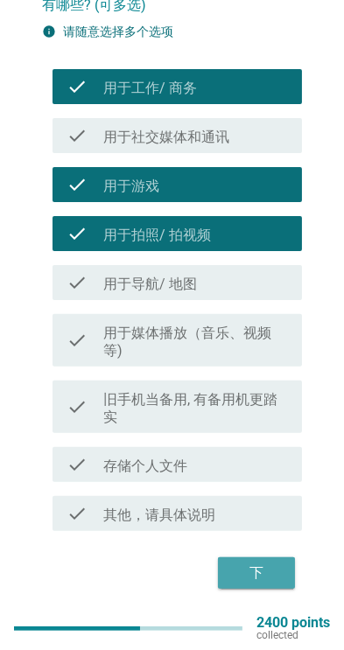
click at [256, 564] on div "下" at bounding box center [256, 573] width 49 height 21
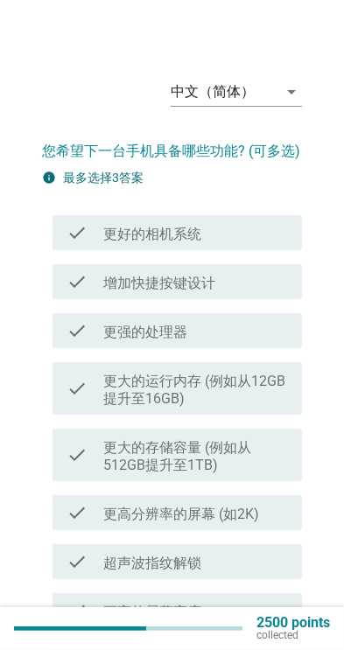
click at [277, 285] on div "check_box_outline_blank 增加快捷按键设计" at bounding box center [195, 281] width 185 height 21
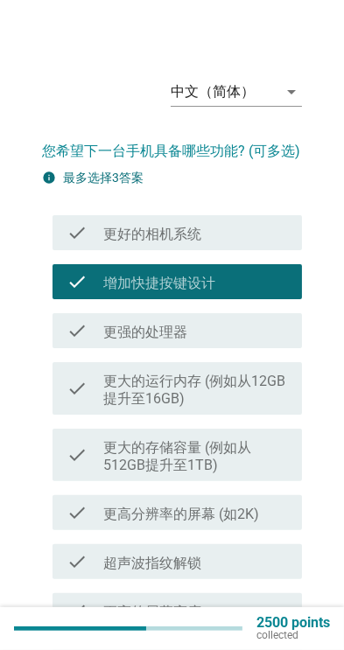
click at [257, 398] on label "更大的运行内存 (例如从12GB提升至16GB)" at bounding box center [195, 390] width 185 height 35
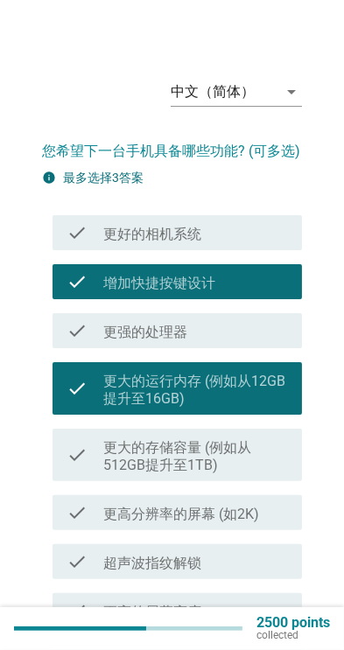
click at [264, 464] on label "更大的存储容量 (例如从512GB提升至1TB)" at bounding box center [195, 456] width 185 height 35
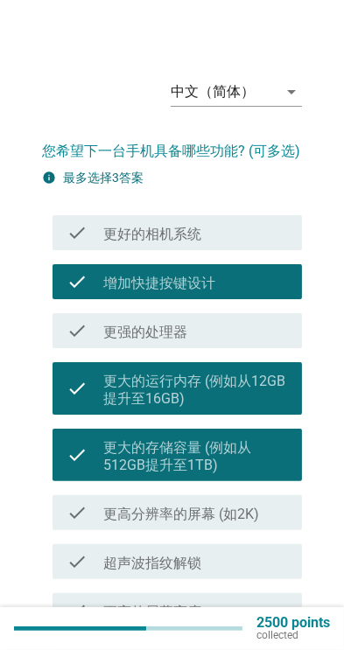
click at [274, 401] on label "更大的运行内存 (例如从12GB提升至16GB)" at bounding box center [195, 390] width 185 height 35
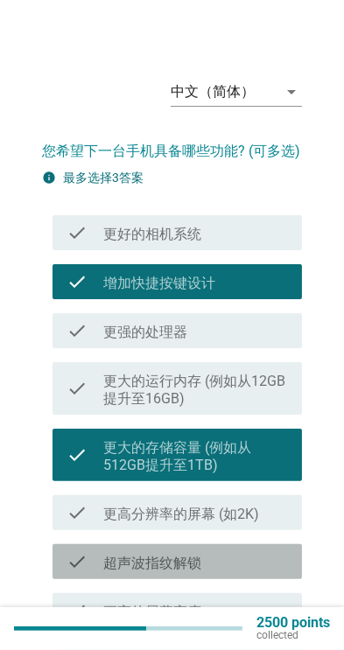
scroll to position [112, 0]
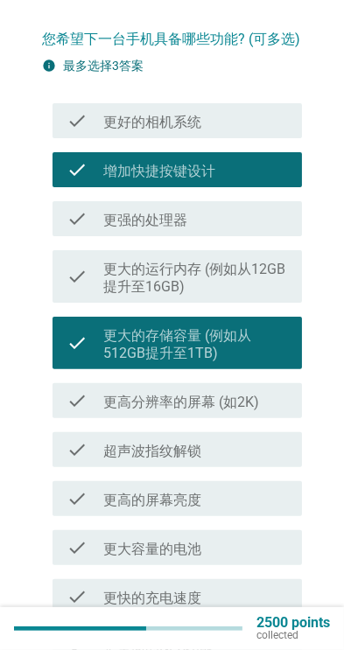
click at [279, 208] on div "check_box_outline_blank 更强的处理器" at bounding box center [195, 218] width 185 height 21
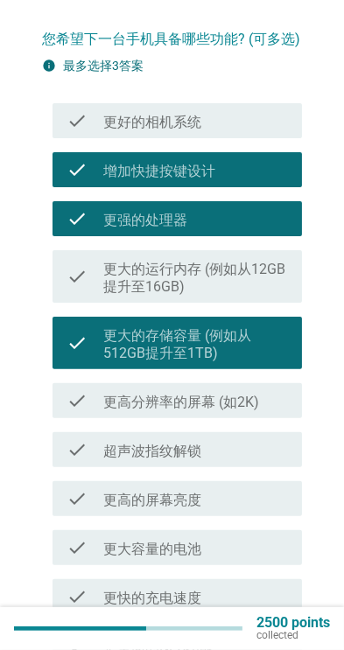
click at [270, 165] on div "check_box_outline_blank 增加快捷按键设计" at bounding box center [195, 169] width 185 height 21
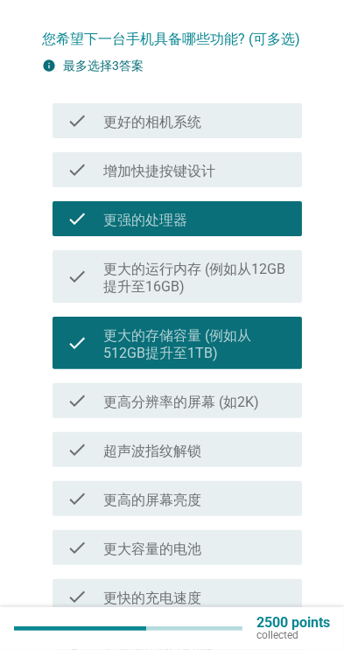
click at [270, 123] on div "check_box_outline_blank 更好的相机系统" at bounding box center [195, 120] width 185 height 21
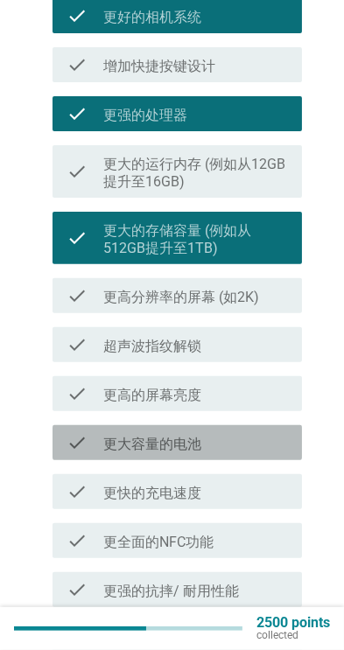
scroll to position [417, 0]
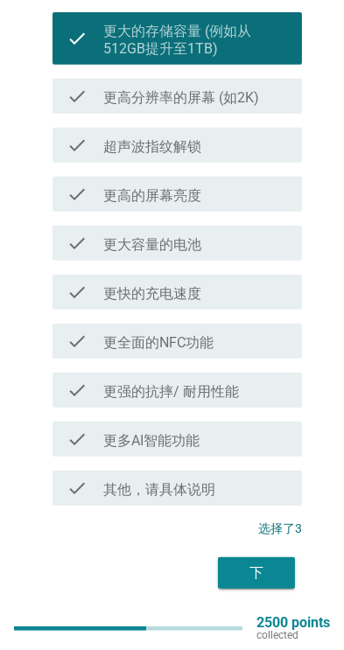
click at [249, 565] on div "下" at bounding box center [256, 573] width 49 height 21
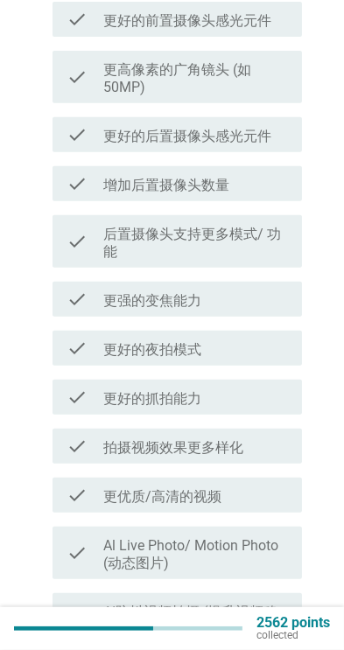
scroll to position [0, 0]
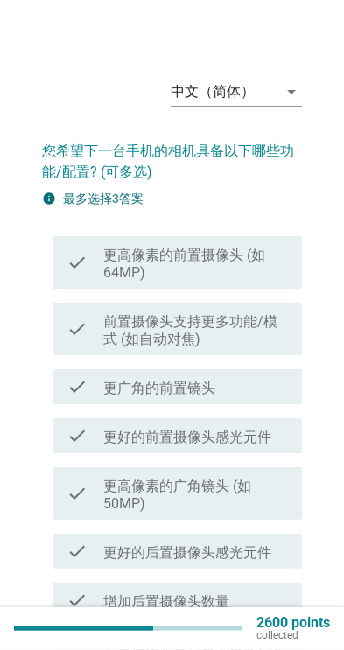
click at [265, 389] on div "check_box_outline_blank 更广角的前置镜头" at bounding box center [195, 386] width 185 height 21
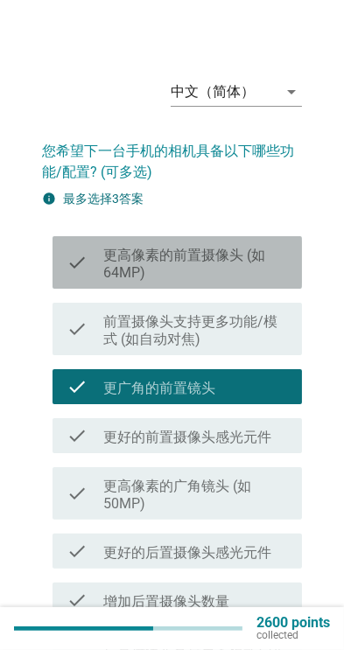
click at [270, 252] on label "更高像素的前置摄像头 (如64MP)" at bounding box center [195, 264] width 185 height 35
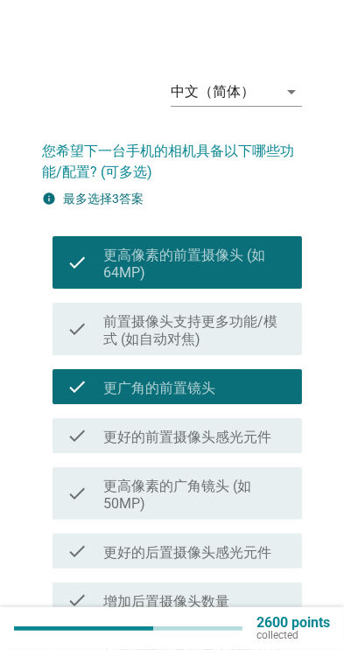
click at [267, 558] on label "更好的后置摄像头感光元件" at bounding box center [187, 553] width 168 height 18
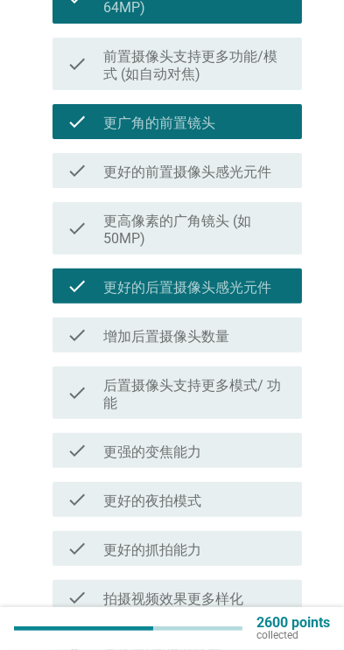
scroll to position [606, 0]
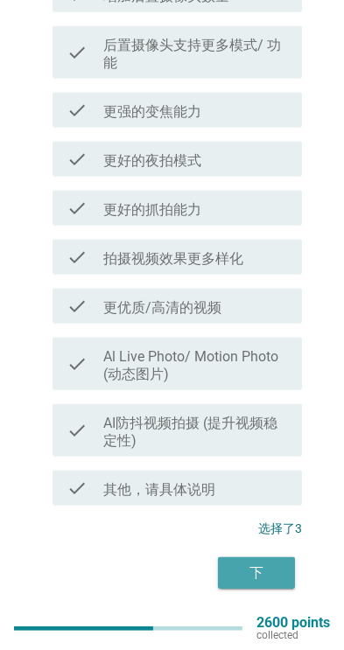
click at [256, 558] on button "下" at bounding box center [256, 574] width 77 height 32
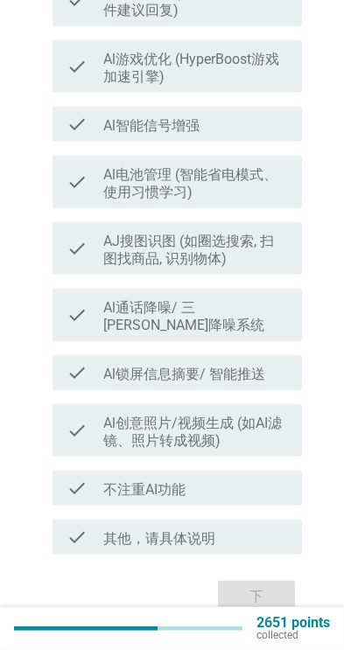
scroll to position [0, 0]
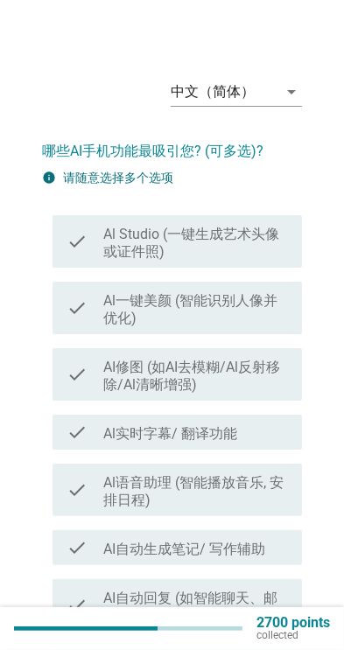
click at [283, 380] on label "AI修图 (如AI去模糊/Al反射移除/Al清晰增强)" at bounding box center [195, 376] width 185 height 35
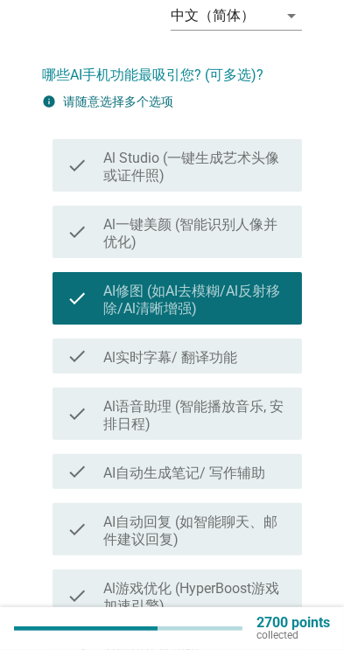
scroll to position [77, 0]
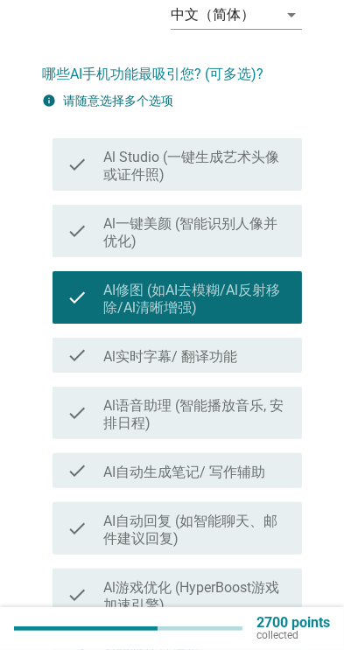
click at [242, 594] on label "Al游戏优化 (HyperBoost游戏加速引擎)" at bounding box center [195, 596] width 185 height 35
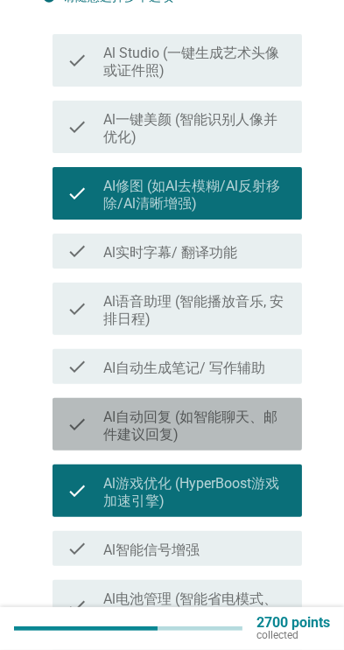
scroll to position [182, 0]
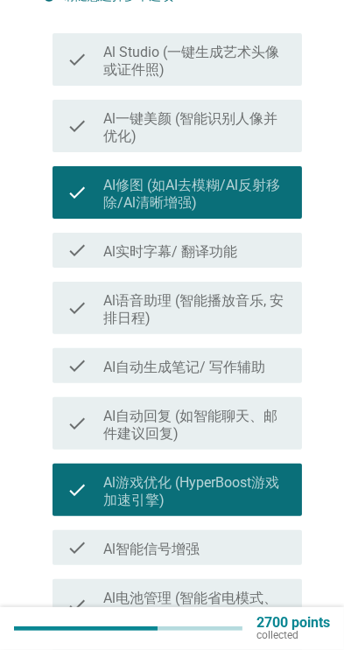
click at [249, 544] on div "check_box_outline_blank Al智能信号增强" at bounding box center [195, 547] width 185 height 21
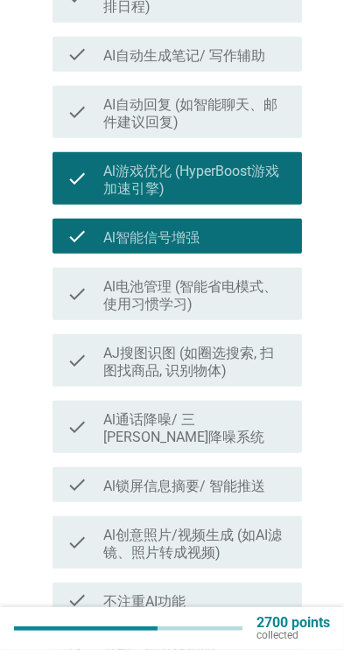
scroll to position [612, 0]
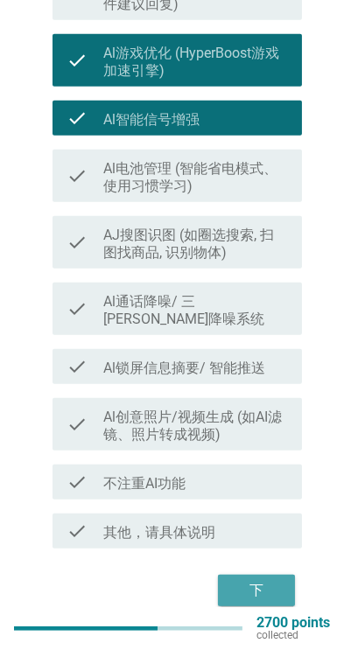
click at [259, 580] on div "下" at bounding box center [256, 590] width 49 height 21
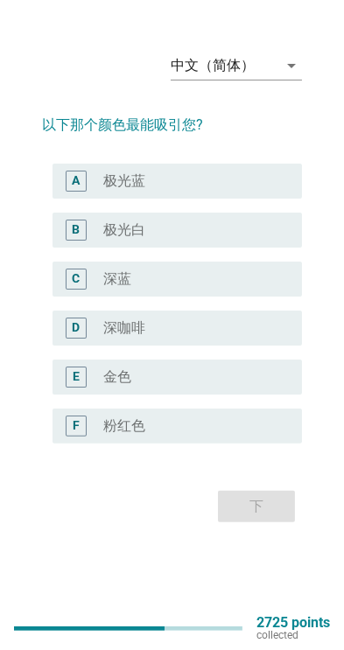
scroll to position [0, 0]
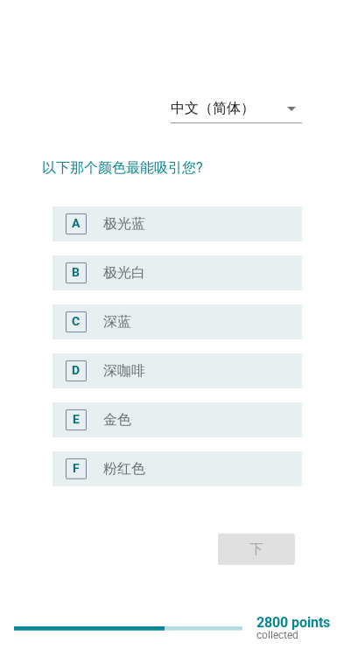
click at [274, 233] on div "radio_button_unchecked 极光蓝" at bounding box center [195, 224] width 185 height 18
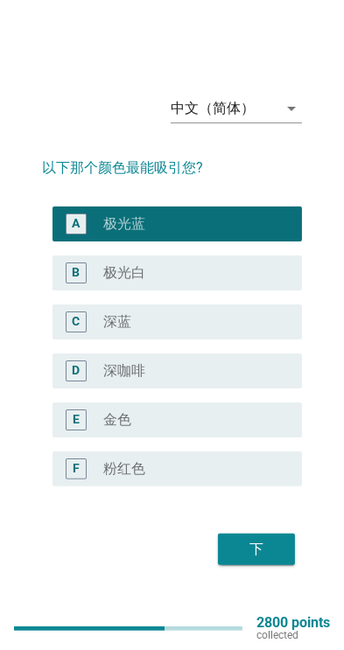
click at [252, 562] on button "下" at bounding box center [256, 550] width 77 height 32
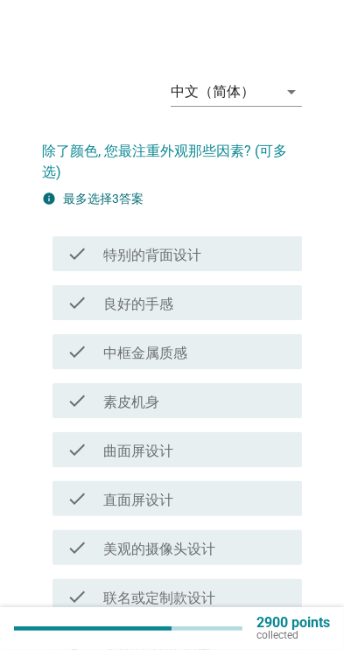
click at [280, 303] on div "check_box_outline_blank 良好的手感" at bounding box center [195, 302] width 185 height 21
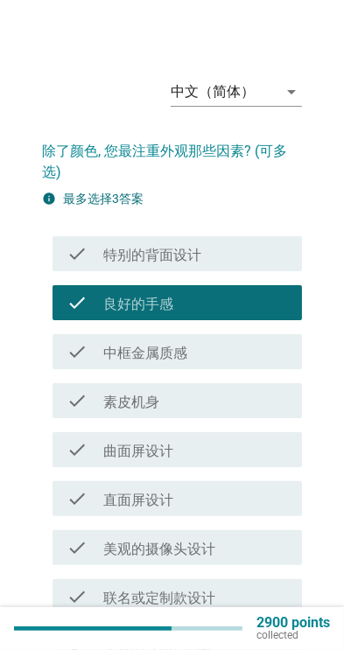
click at [255, 554] on div "check_box_outline_blank 美观的摄像头设计" at bounding box center [195, 547] width 185 height 21
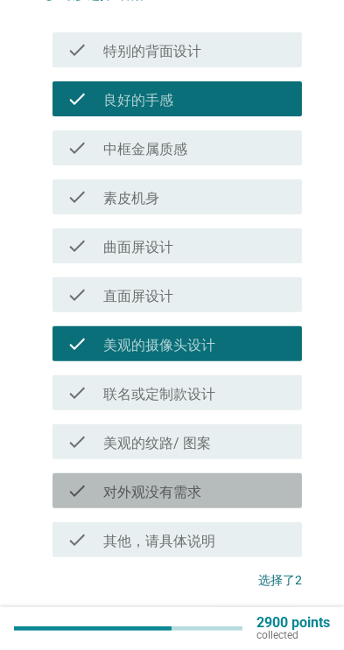
click at [239, 453] on div "check check_box_outline_blank 美观的纹路/ 图案" at bounding box center [177, 442] width 249 height 35
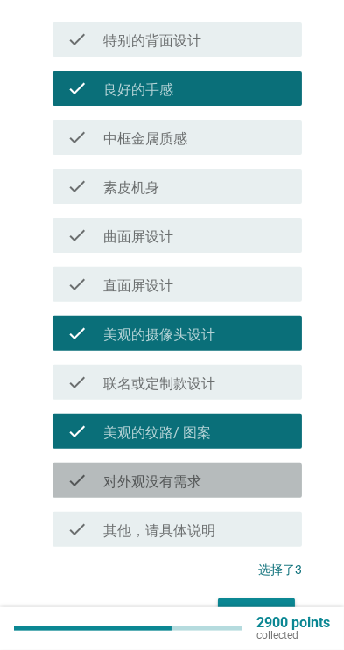
scroll to position [256, 0]
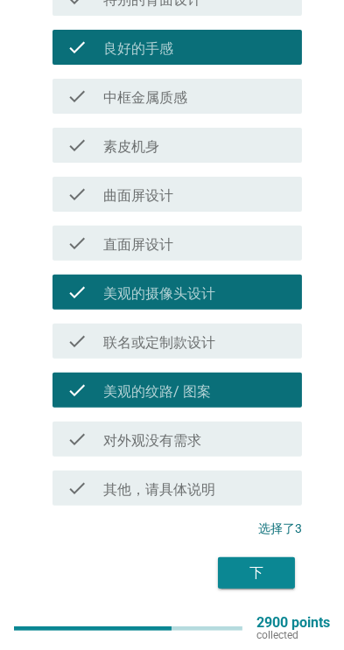
click at [261, 565] on div "下" at bounding box center [256, 573] width 49 height 21
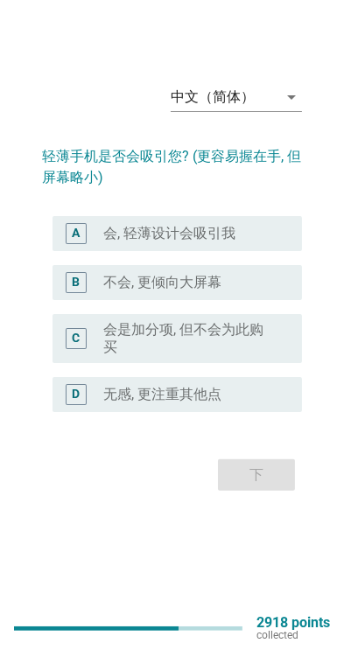
scroll to position [0, 0]
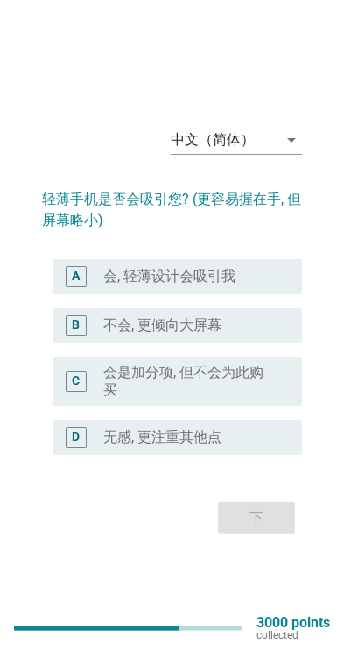
click at [275, 285] on div "radio_button_unchecked 会, 轻薄设计会吸引我" at bounding box center [195, 277] width 185 height 18
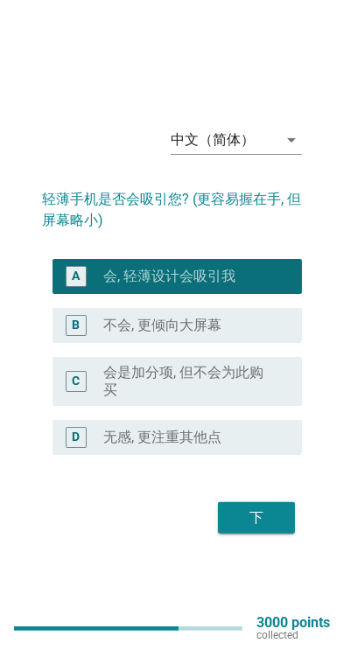
click at [264, 529] on div "下" at bounding box center [256, 518] width 49 height 21
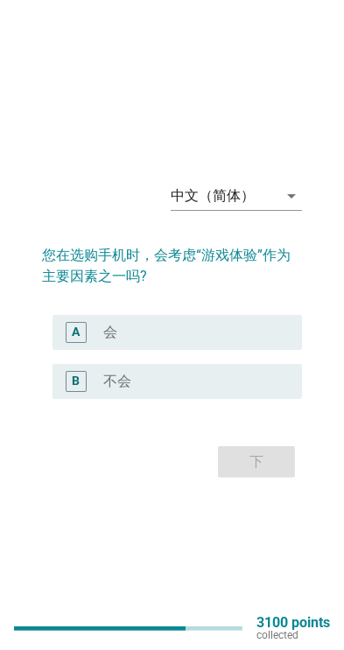
click at [266, 341] on div "radio_button_unchecked 会" at bounding box center [188, 333] width 171 height 18
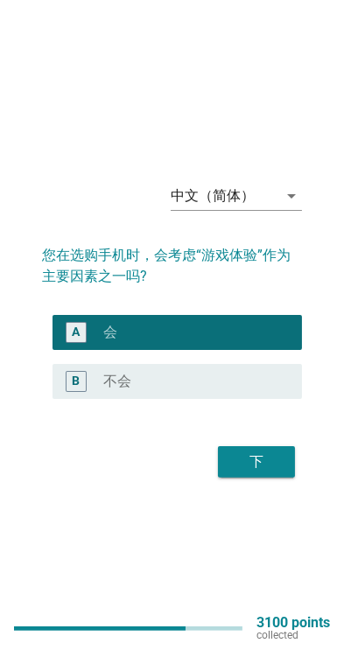
click at [264, 473] on div "下" at bounding box center [256, 462] width 49 height 21
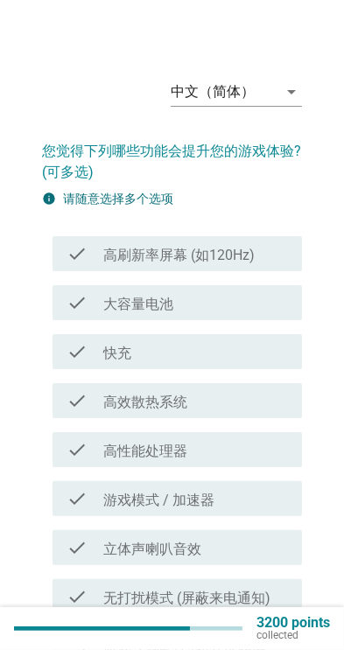
click at [270, 345] on div "check_box_outline_blank 快充" at bounding box center [195, 351] width 185 height 21
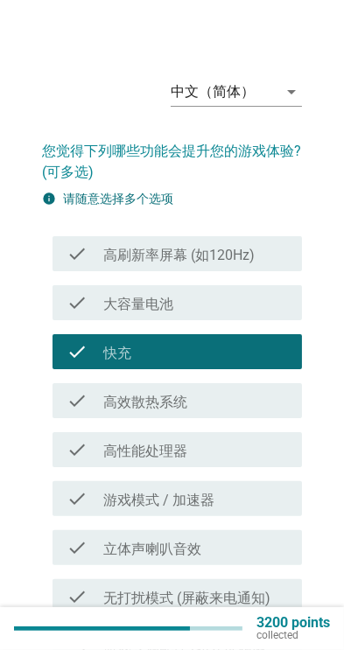
click at [288, 259] on div "check check_box_outline_blank 高刷新率屏幕 (如120Hz)" at bounding box center [177, 253] width 249 height 35
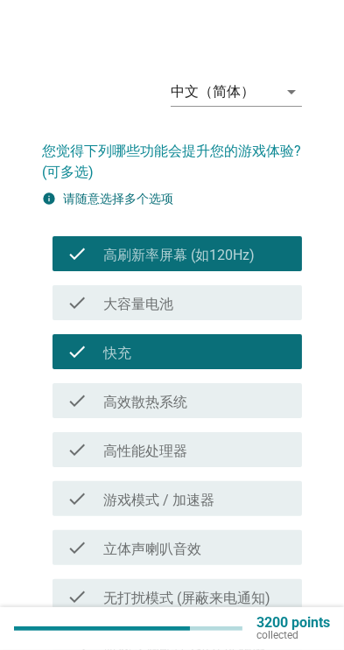
click at [273, 300] on div "check_box_outline_blank 大容量电池" at bounding box center [195, 302] width 185 height 21
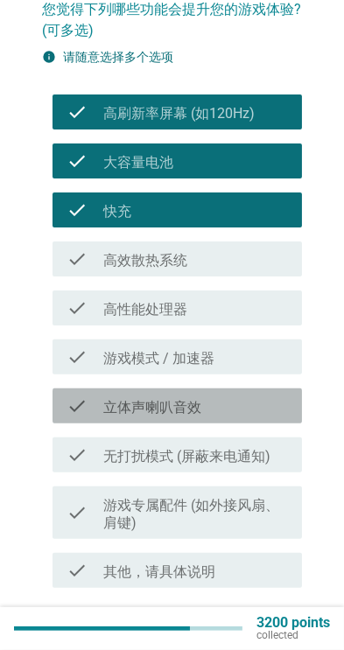
scroll to position [199, 0]
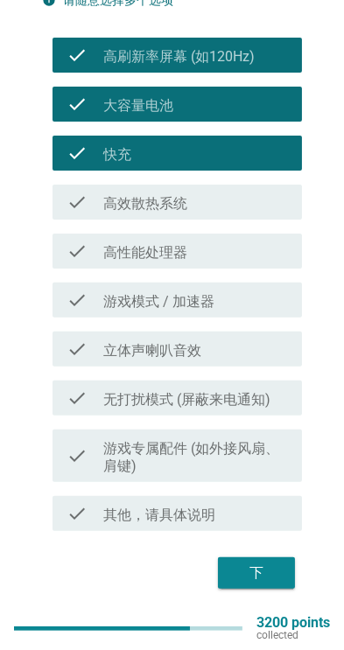
click at [260, 561] on button "下" at bounding box center [256, 574] width 77 height 32
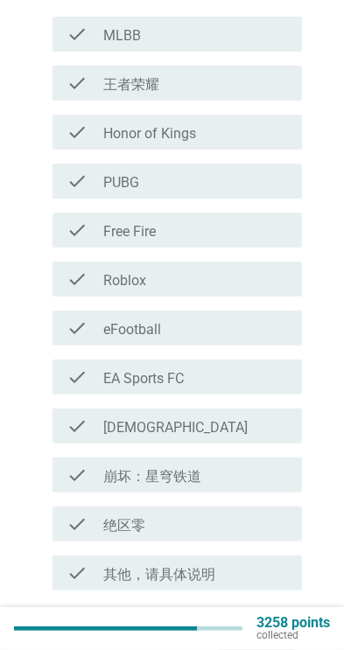
scroll to position [0, 0]
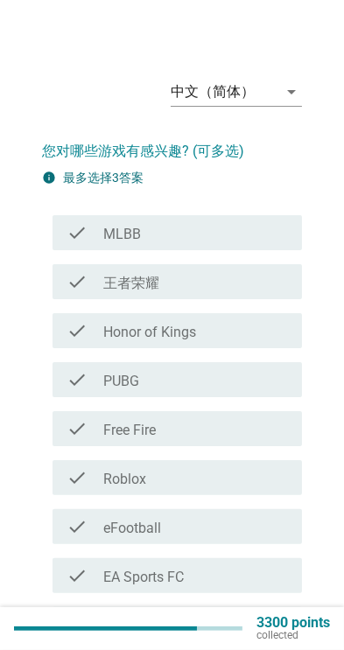
click at [271, 284] on div "check_box_outline_blank 王者荣耀" at bounding box center [195, 281] width 185 height 21
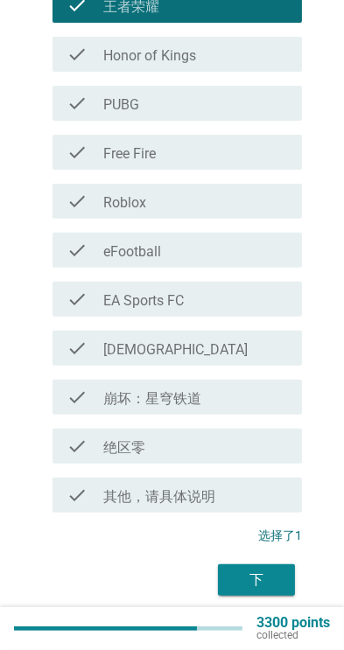
scroll to position [284, 0]
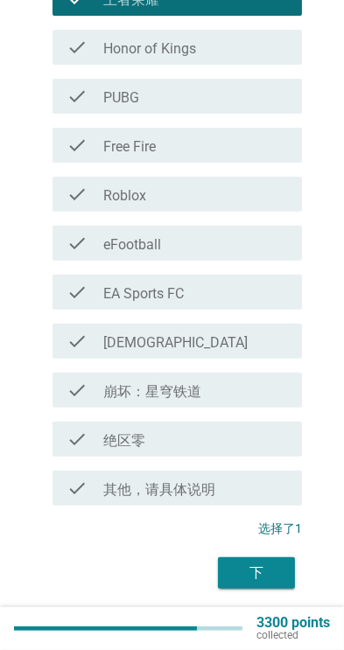
click at [260, 581] on div "下" at bounding box center [256, 573] width 49 height 21
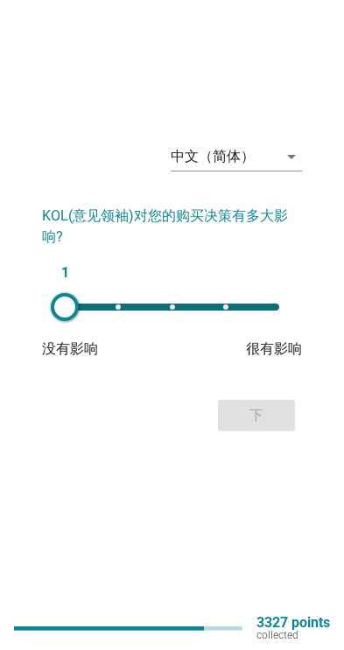
scroll to position [0, 0]
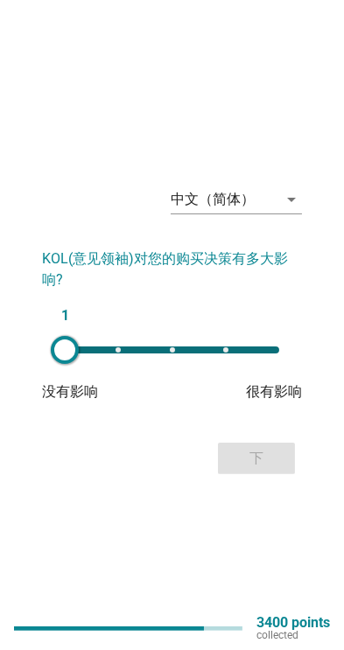
click at [228, 354] on div "1" at bounding box center [172, 350] width 214 height 7
type input "4"
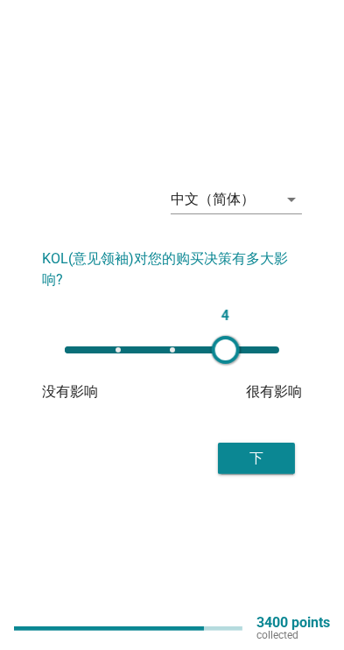
click at [265, 469] on div "下" at bounding box center [256, 458] width 49 height 21
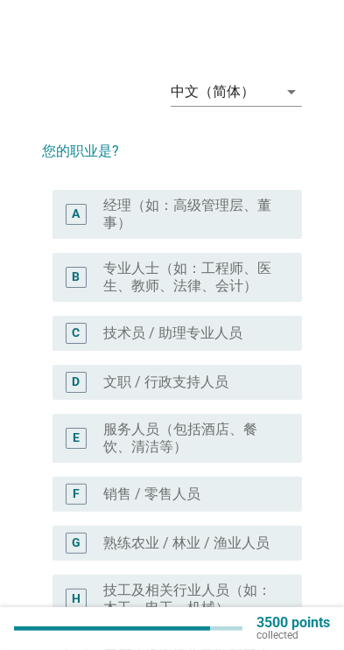
click at [268, 289] on label "专业人士（如：工程师、医生、教师、法律、会计）" at bounding box center [188, 277] width 171 height 35
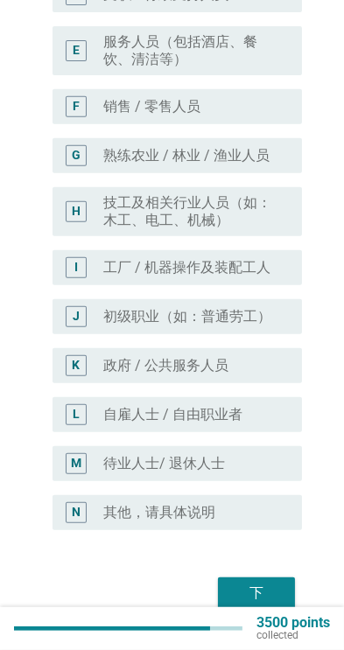
scroll to position [408, 0]
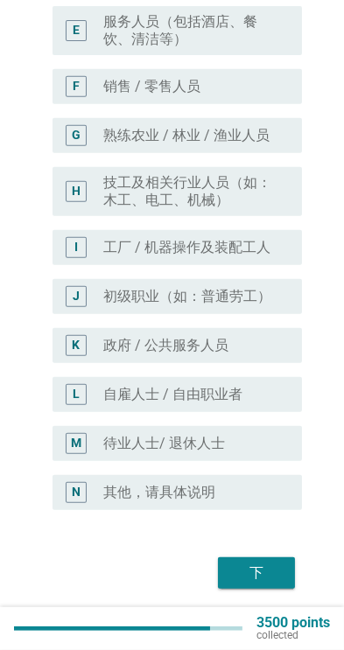
click at [263, 568] on div "下" at bounding box center [256, 573] width 49 height 21
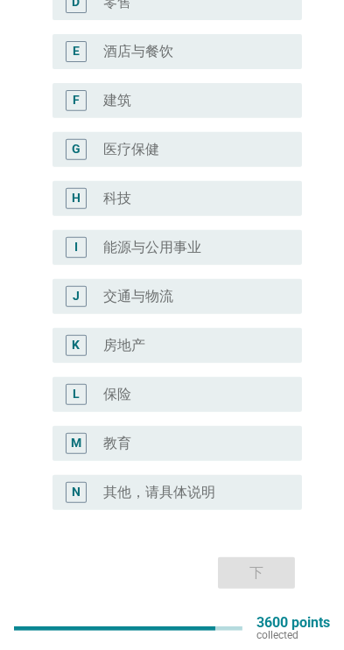
scroll to position [364, 0]
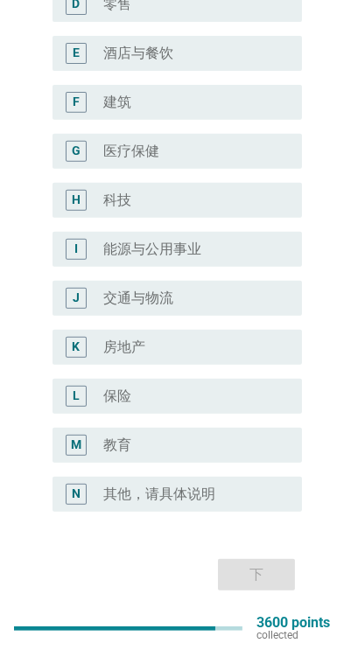
click at [239, 428] on div "M radio_button_unchecked 教育" at bounding box center [177, 445] width 249 height 35
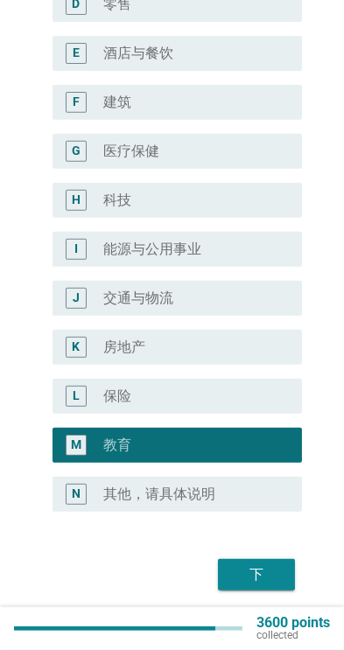
click at [274, 559] on button "下" at bounding box center [256, 575] width 77 height 32
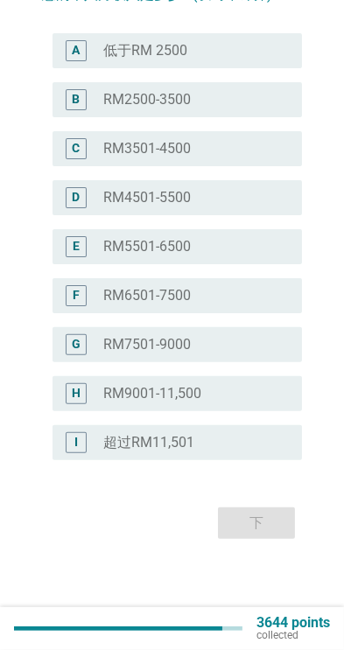
scroll to position [0, 0]
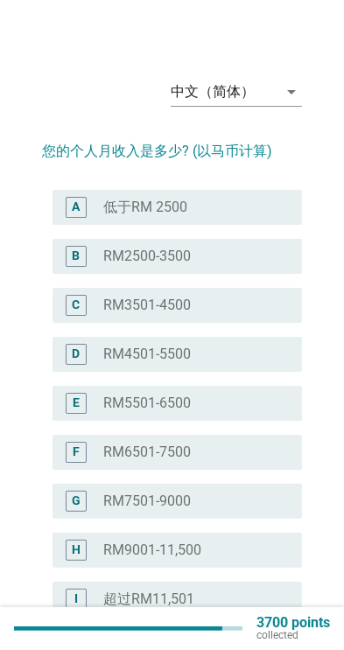
click at [270, 363] on div "radio_button_unchecked RM4501-5500" at bounding box center [195, 354] width 185 height 21
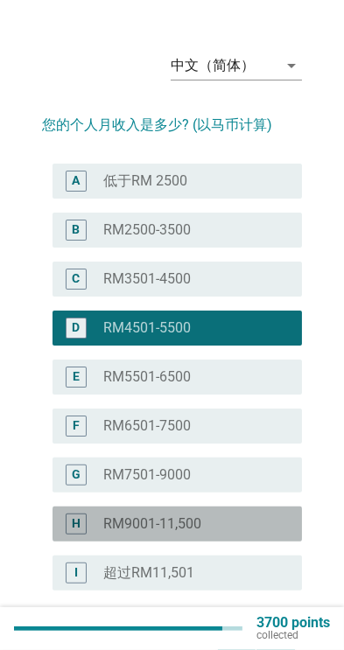
scroll to position [107, 0]
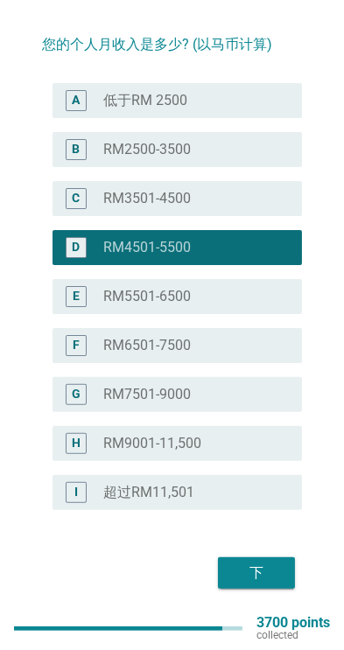
click at [261, 575] on div "下" at bounding box center [256, 573] width 49 height 21
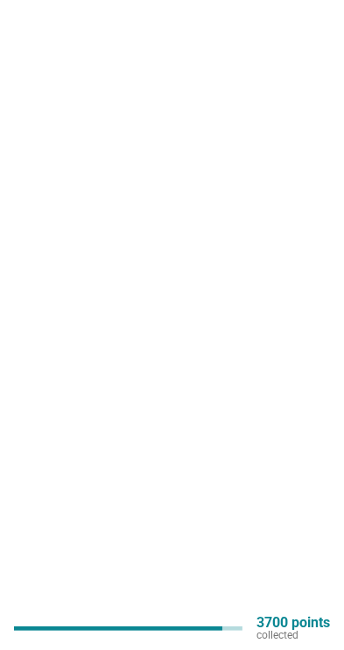
scroll to position [0, 0]
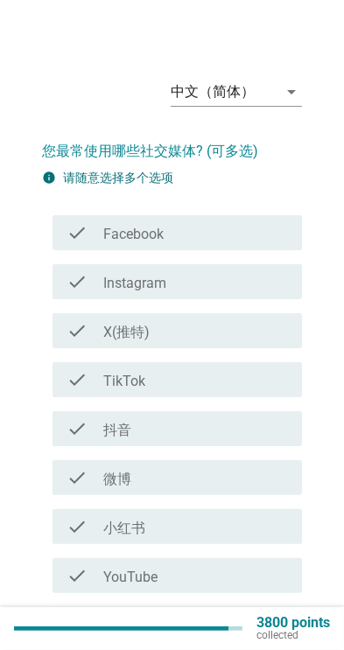
click at [283, 226] on div "check_box_outline_blank Facebook" at bounding box center [195, 232] width 185 height 21
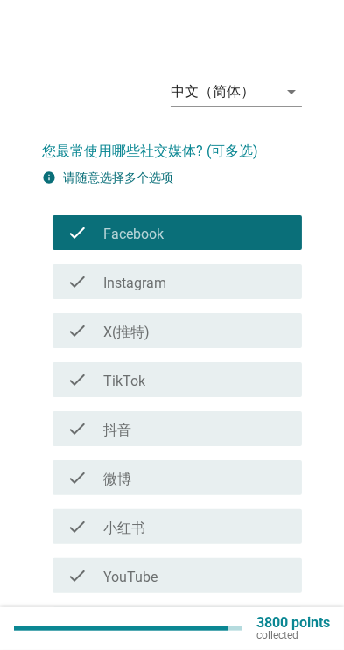
click at [228, 564] on div "check check_box_outline_blank YouTube" at bounding box center [177, 575] width 249 height 35
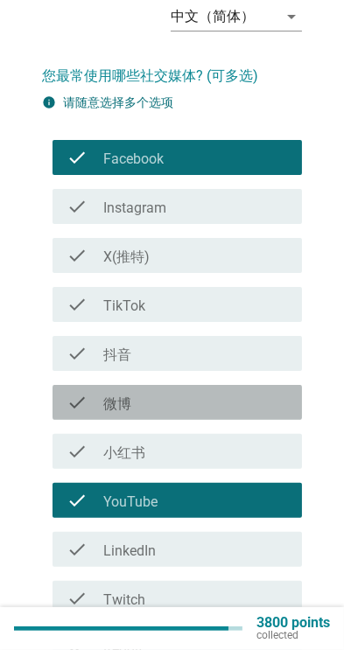
scroll to position [75, 0]
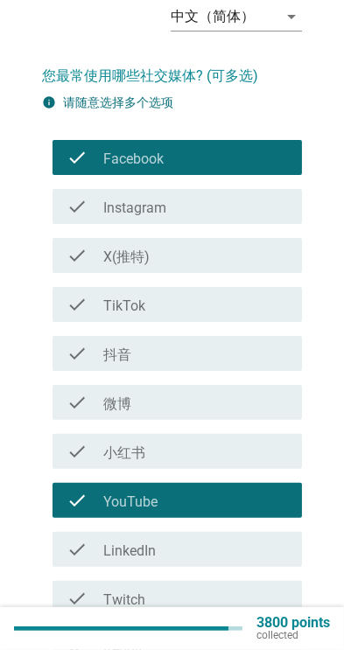
click at [267, 209] on div "check_box_outline_blank Instagram" at bounding box center [195, 206] width 185 height 21
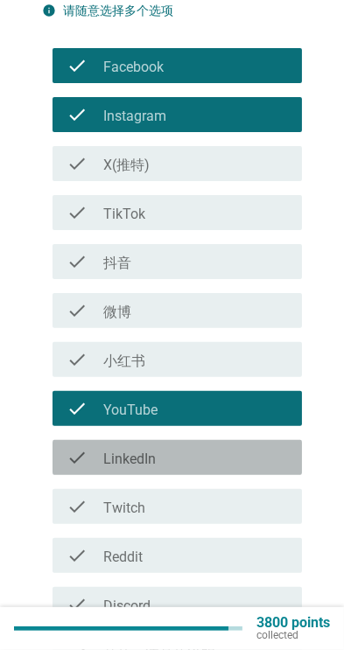
scroll to position [307, 0]
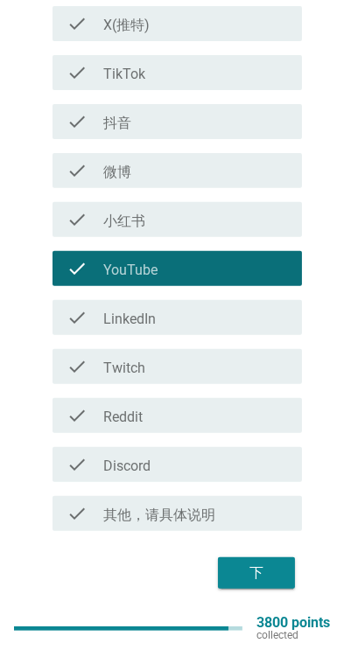
click at [264, 565] on div "下" at bounding box center [256, 573] width 49 height 21
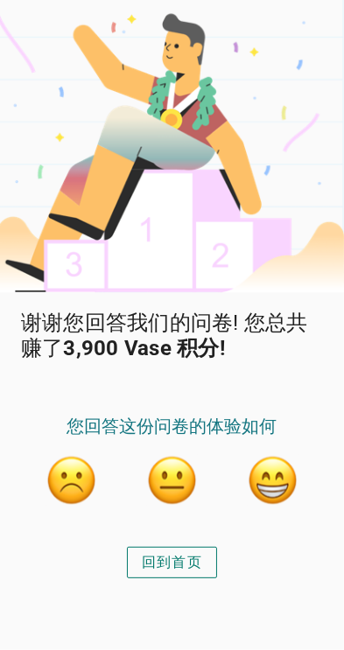
click at [278, 507] on button "button" at bounding box center [273, 480] width 53 height 53
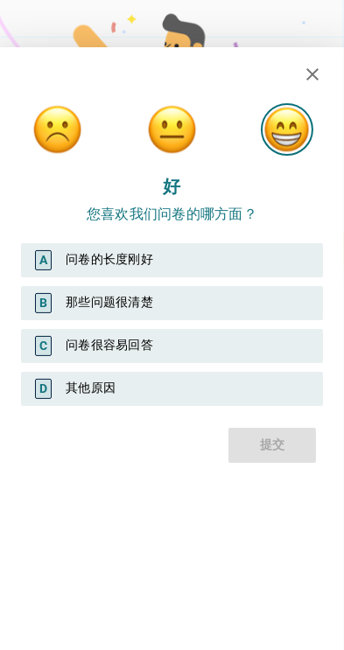
click at [281, 354] on div "C 问卷很容易回答" at bounding box center [172, 346] width 302 height 34
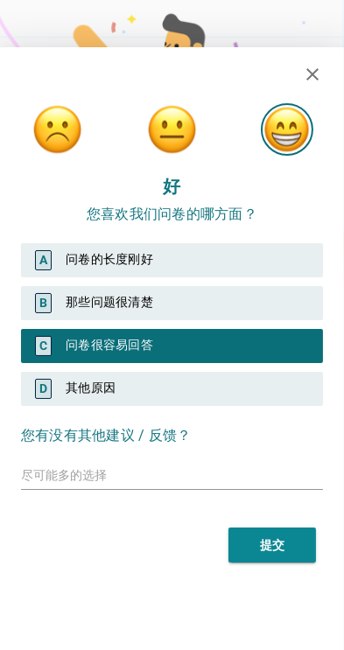
click at [275, 317] on div "B 那些问题很清楚" at bounding box center [172, 303] width 302 height 34
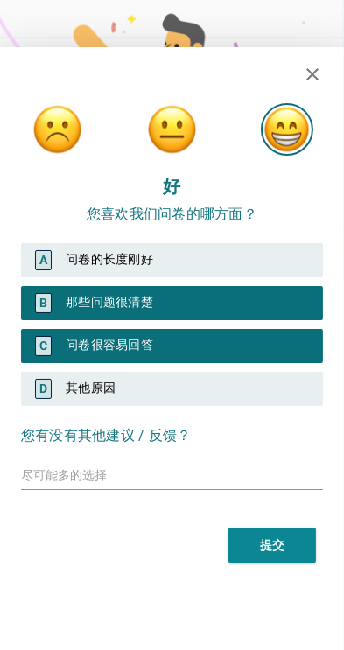
click at [281, 558] on button "提交" at bounding box center [272, 545] width 88 height 35
